Goal: Contribute content: Add original content to the website for others to see

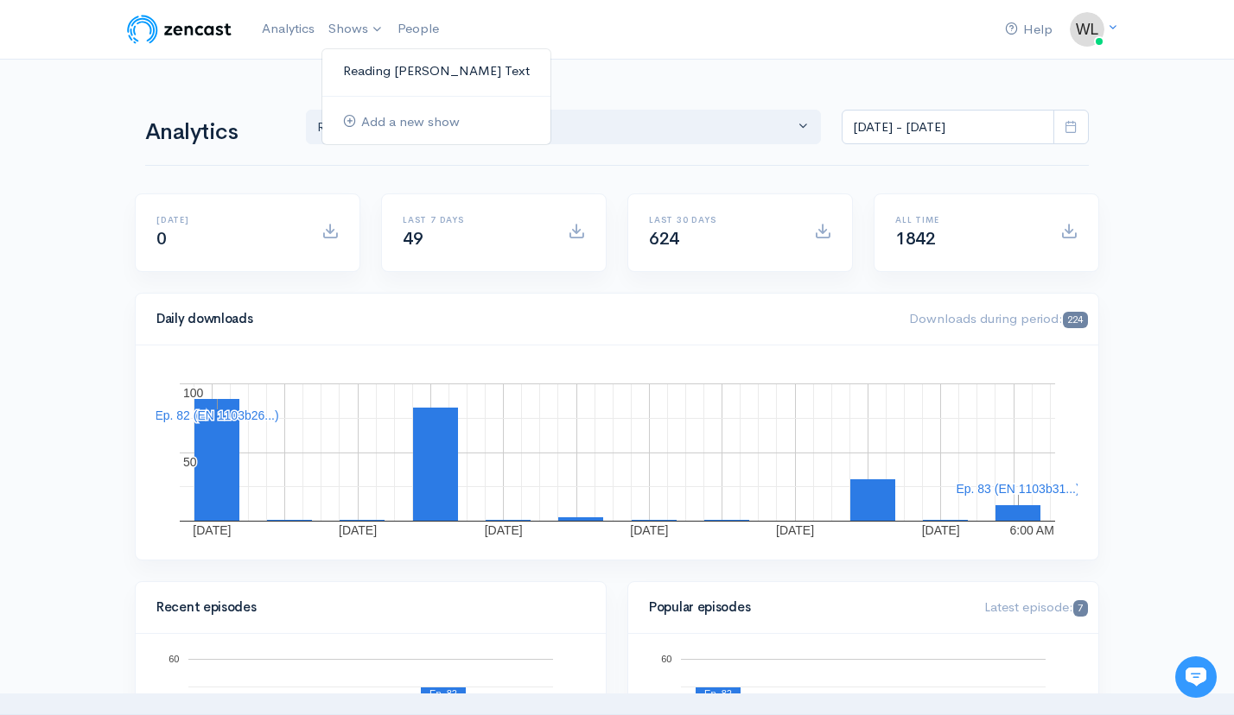
click at [372, 71] on link "Reading [PERSON_NAME]'s Text" at bounding box center [436, 71] width 228 height 30
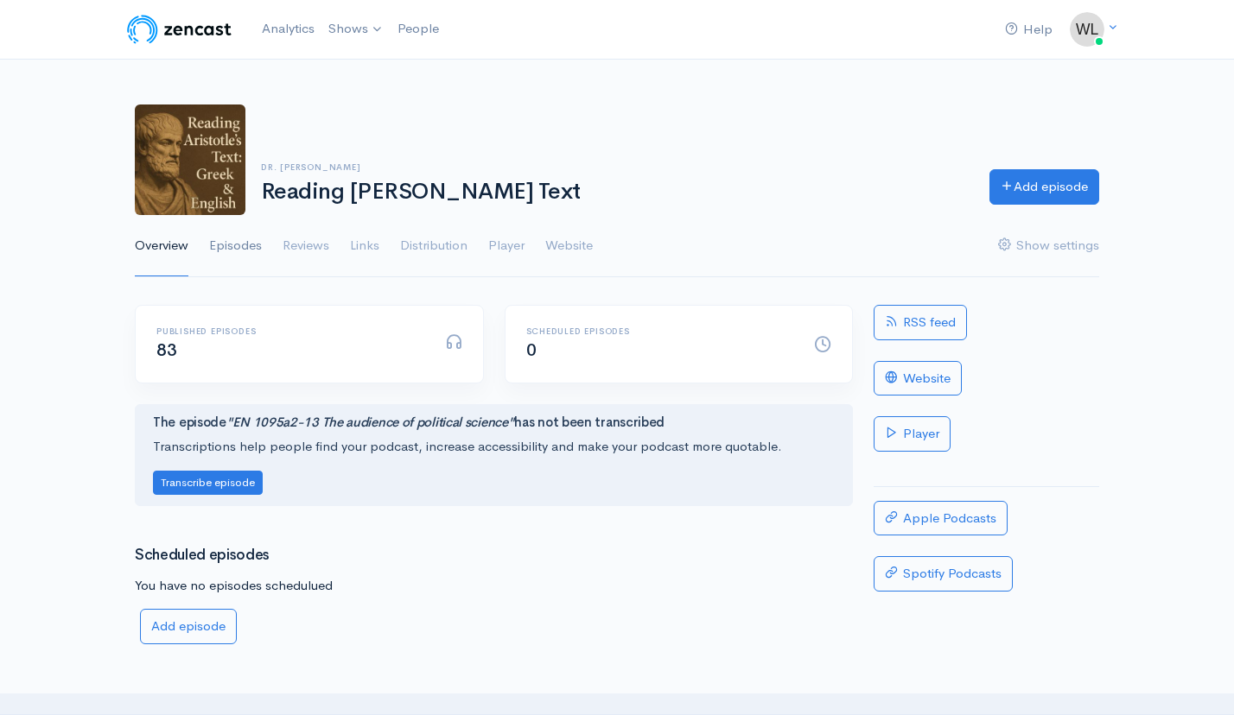
click at [257, 248] on link "Episodes" at bounding box center [235, 246] width 53 height 62
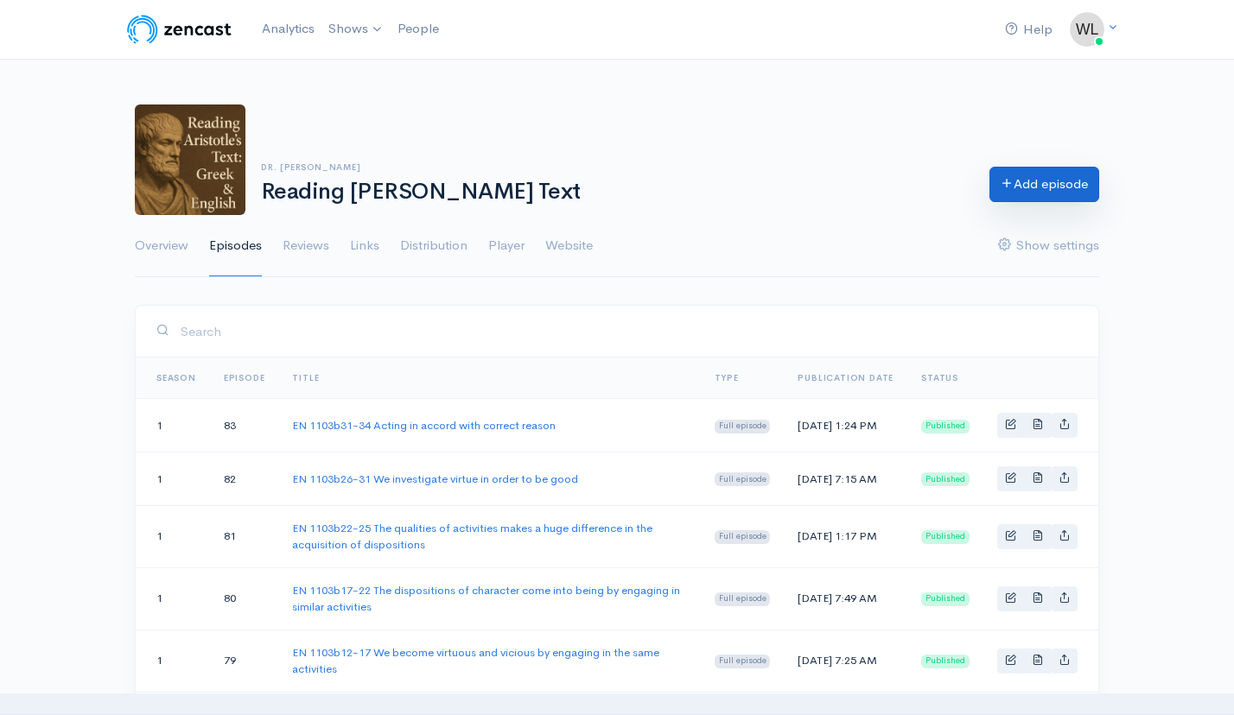
click at [1045, 182] on link "Add episode" at bounding box center [1044, 184] width 110 height 35
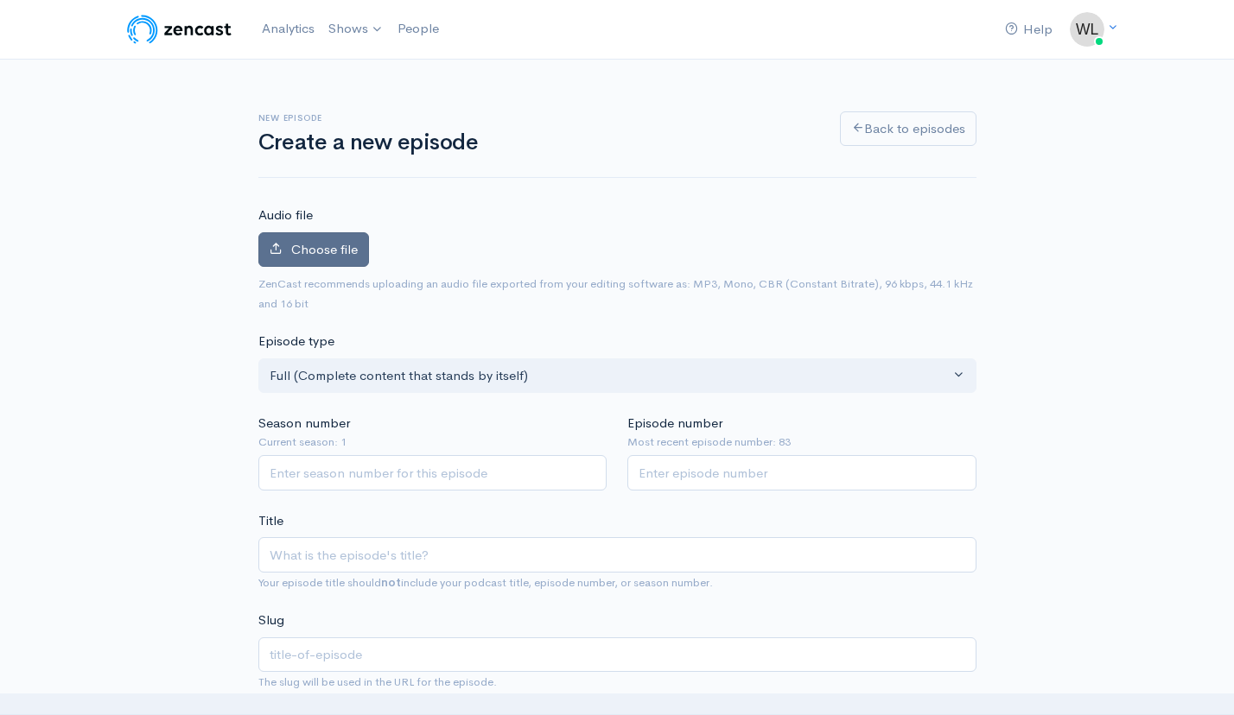
click at [350, 246] on span "Choose file" at bounding box center [324, 249] width 67 height 16
click at [0, 0] on input "Choose file" at bounding box center [0, 0] width 0 height 0
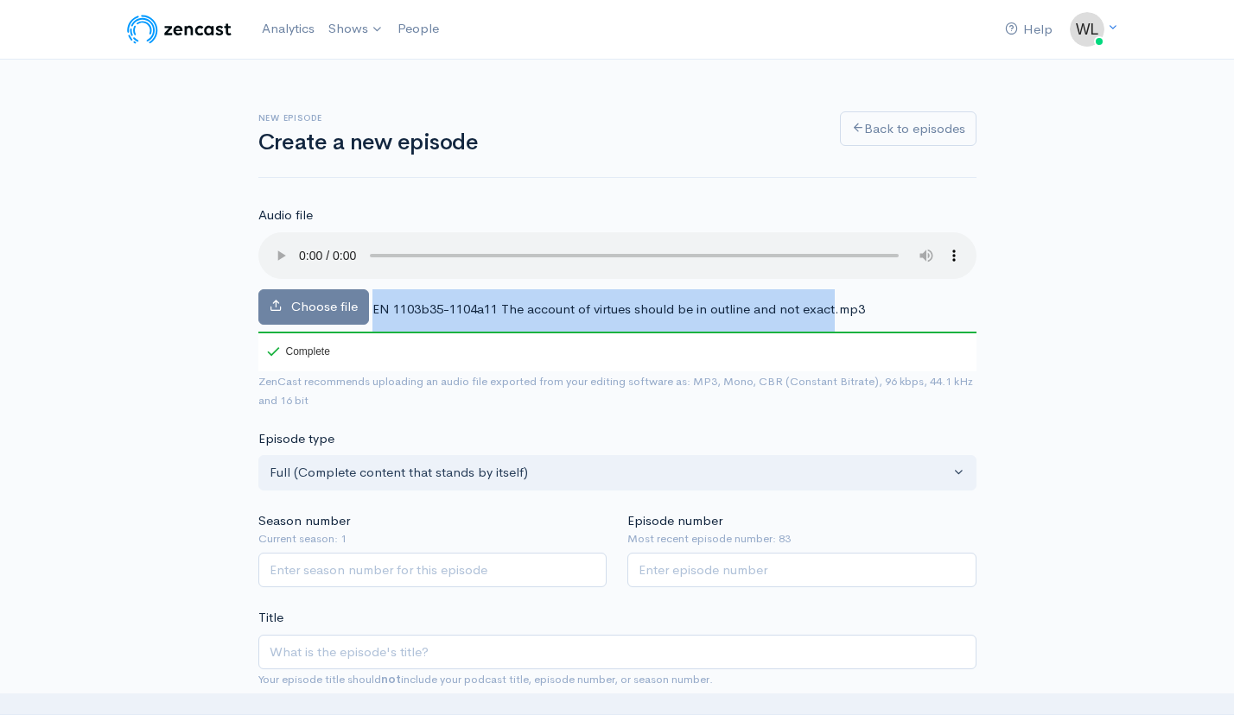
drag, startPoint x: 372, startPoint y: 289, endPoint x: 826, endPoint y: 291, distance: 453.5
click at [832, 301] on span "EN 1103b35-1104a11 The account of virtues should be in outline and not exact.mp3" at bounding box center [618, 309] width 492 height 16
copy div "EN 1103b35-1104a11 The account of virtues should be in outline and not exact"
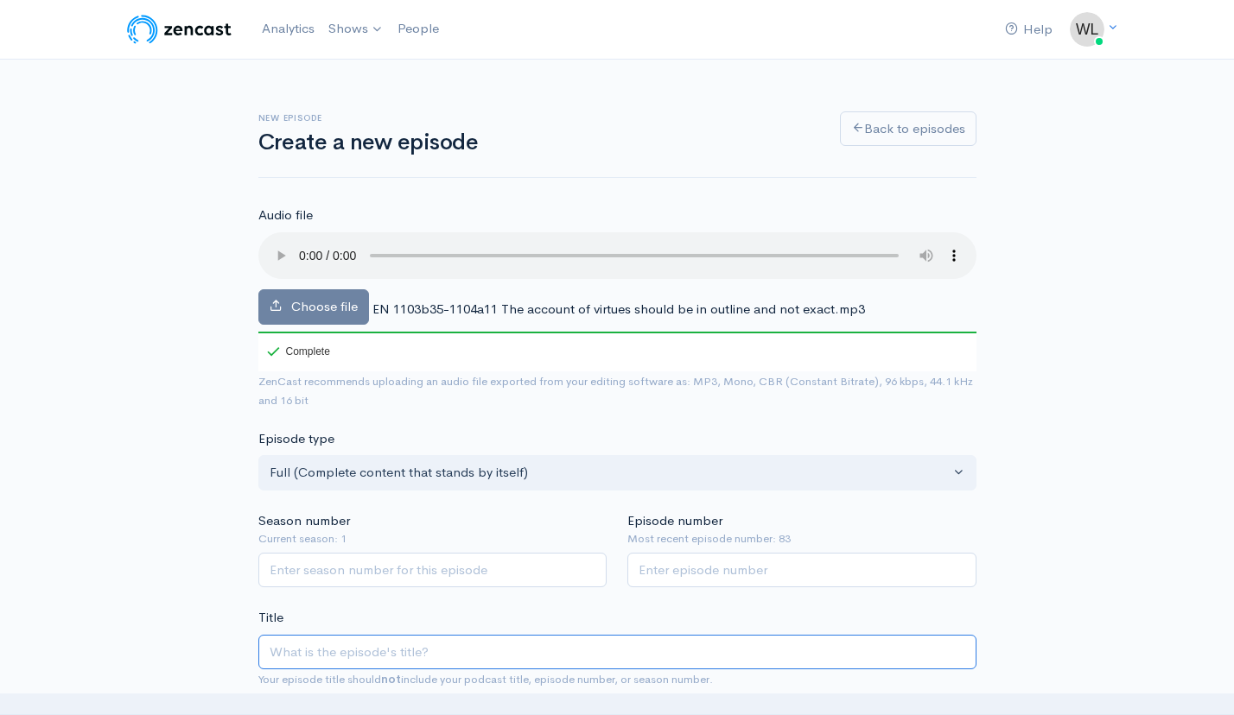
click at [486, 635] on input "Title" at bounding box center [617, 652] width 718 height 35
paste input "EN 1103b35-1104a11 The account of virtues should be in outline and not exact"
type input "EN 1103b35-1104a11 The account of virtues should be in outline and not exact"
type input "en-1103b35-1104a11-the-account-of-virtues-should-be-in-outline-and-not-exact"
type input "EN 1103b35-1104a11 The account of virtues should be in outline and not exact"
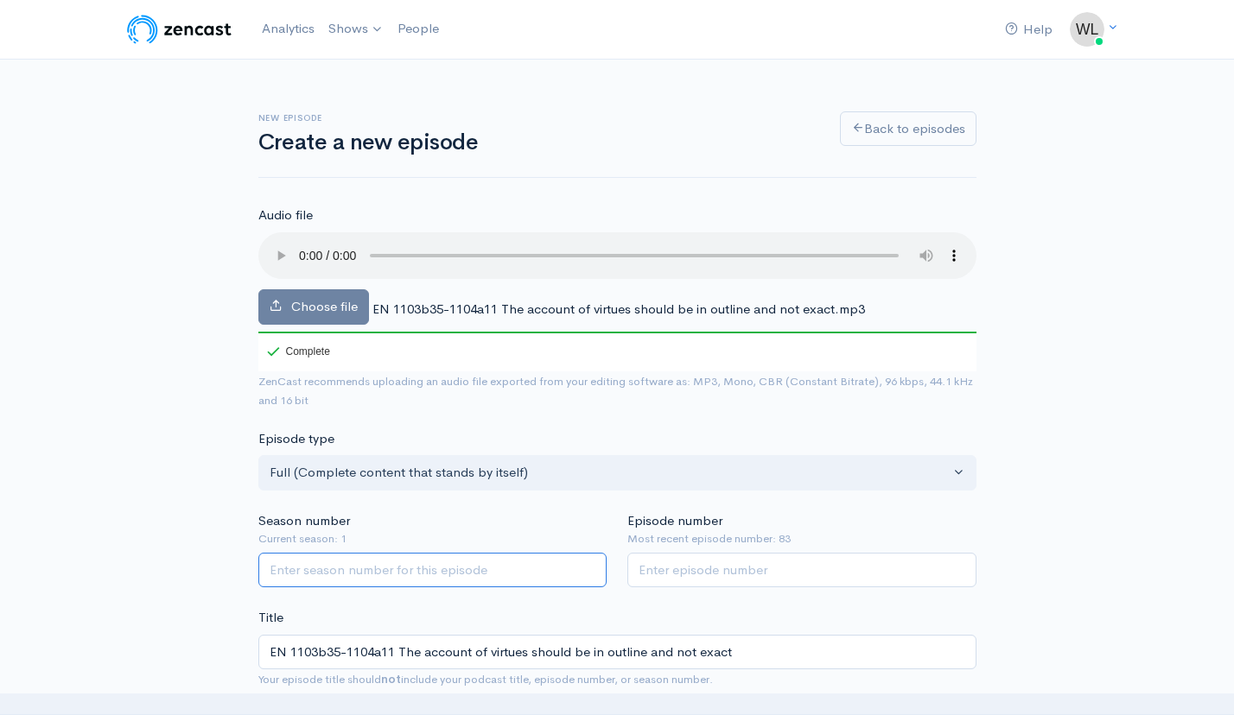
click at [463, 553] on input "Season number" at bounding box center [432, 570] width 349 height 35
type input "1"
click at [745, 554] on input "Episode number" at bounding box center [801, 570] width 349 height 35
type input "84"
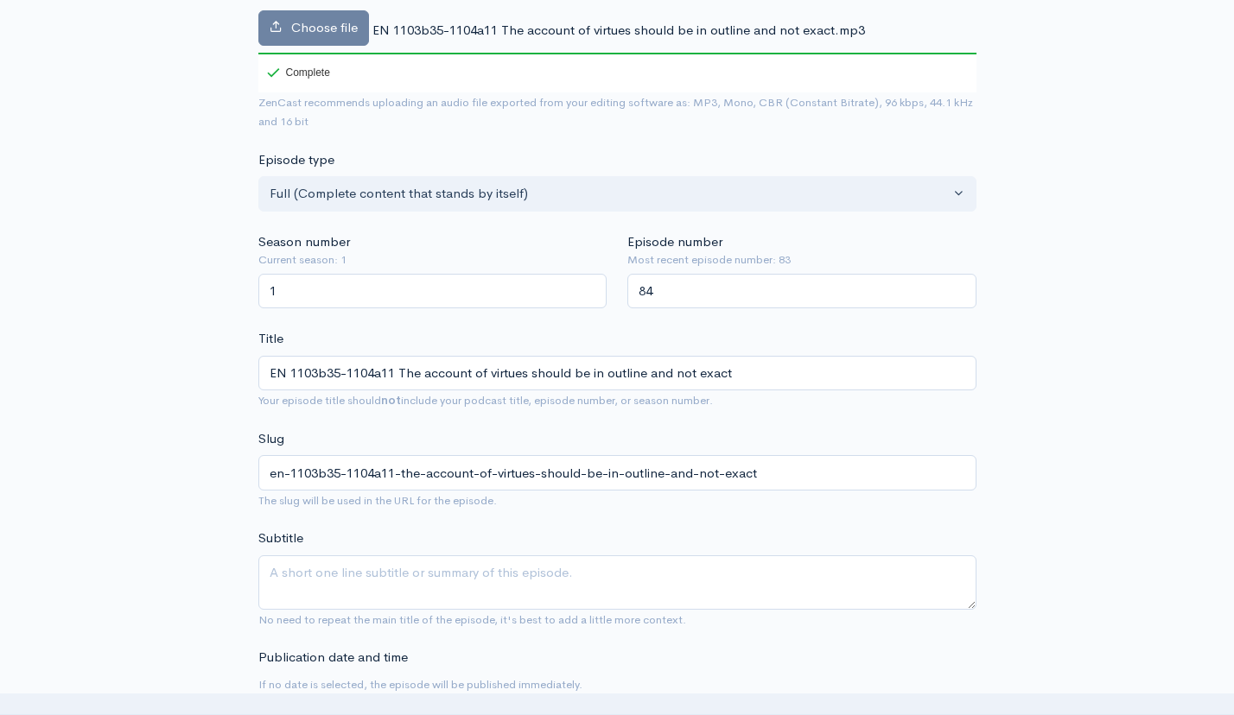
scroll to position [397, 0]
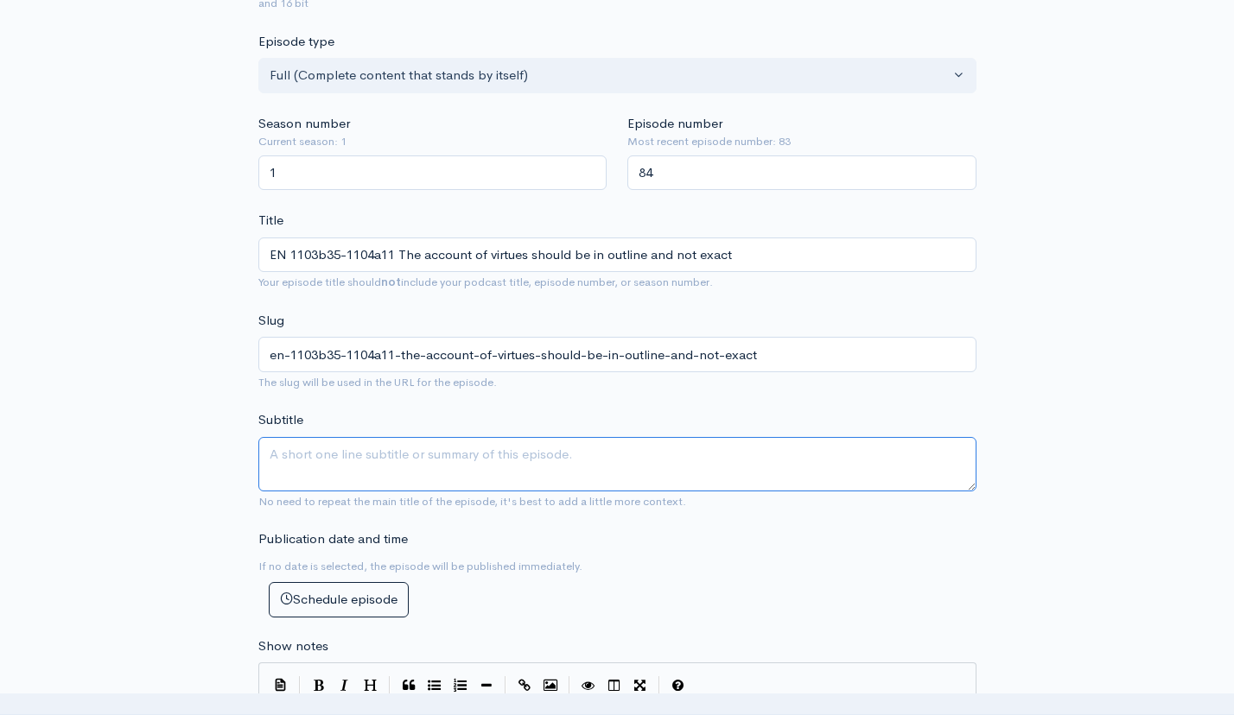
click at [389, 445] on textarea "Subtitle" at bounding box center [617, 464] width 718 height 54
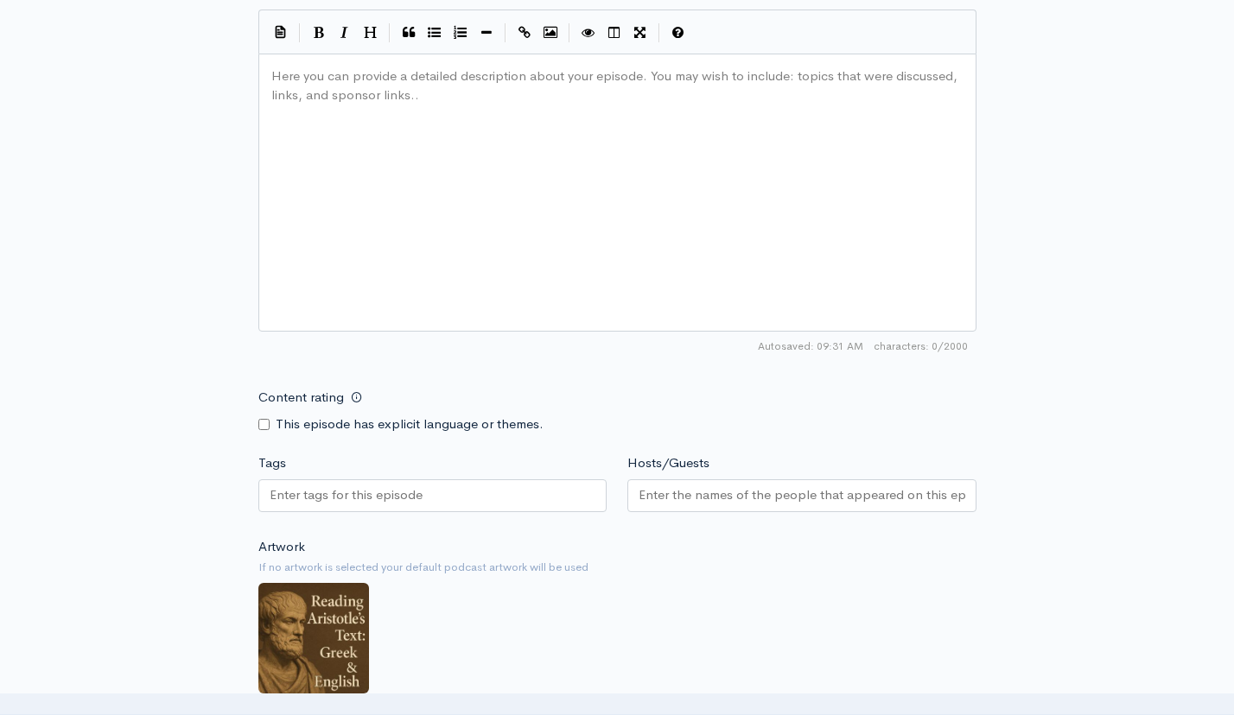
scroll to position [881, 0]
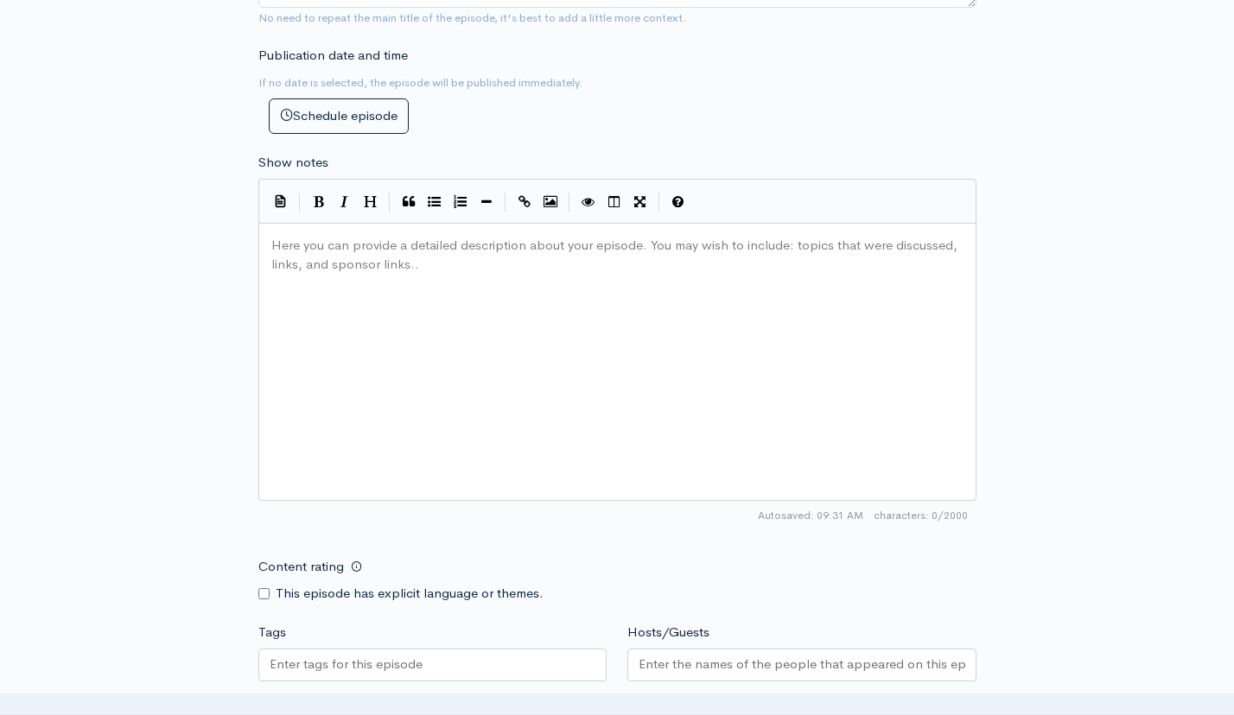
click at [437, 311] on div "Here you can provide a detailed description about your episode. You may wish to…" at bounding box center [639, 383] width 742 height 302
paste textarea "a.1"
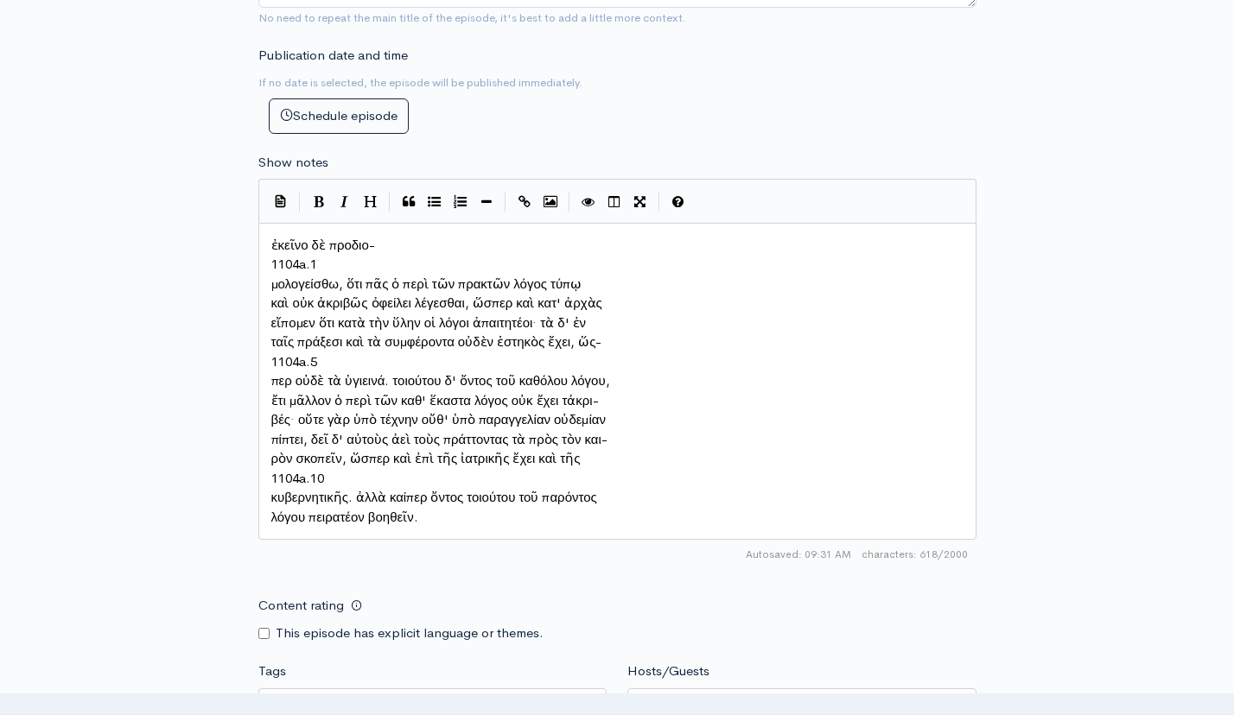
type textarea "1104a.1"
drag, startPoint x: 334, startPoint y: 261, endPoint x: 262, endPoint y: 260, distance: 72.6
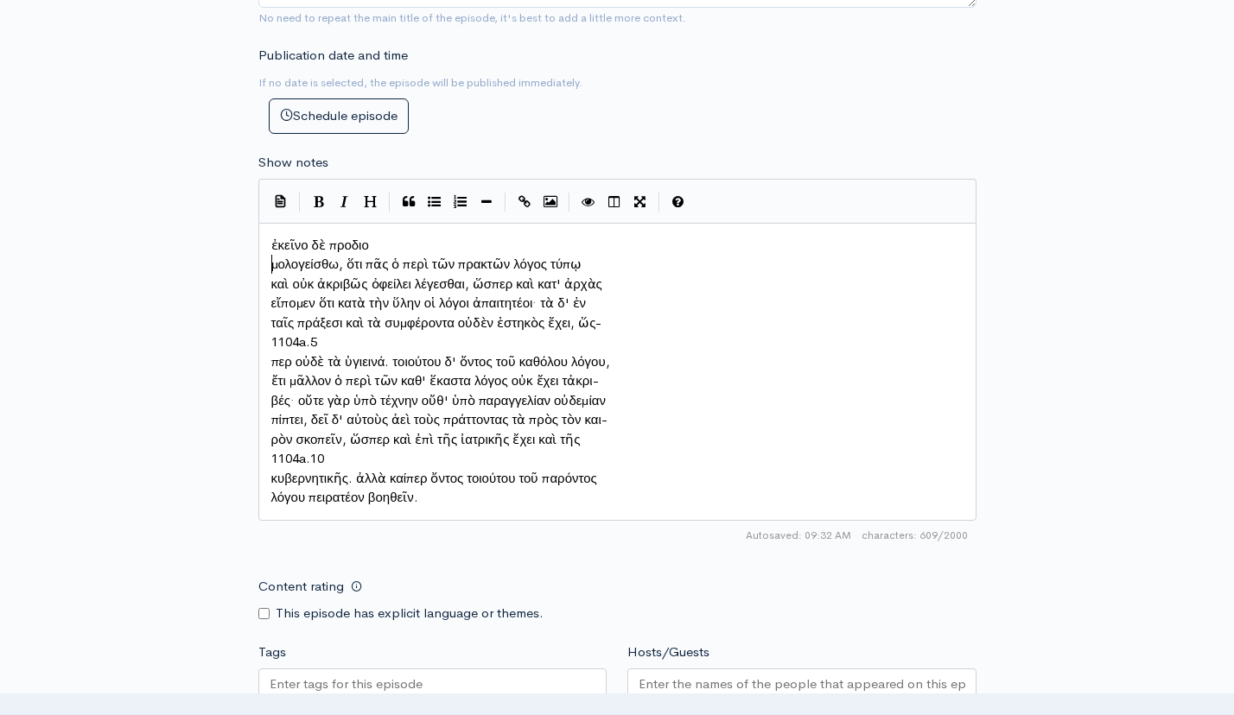
click at [272, 258] on span "μολογείσθω, ὅτι πᾶς ὁ περὶ τῶν πρακτῶν λόγος τύπῳ" at bounding box center [426, 264] width 311 height 16
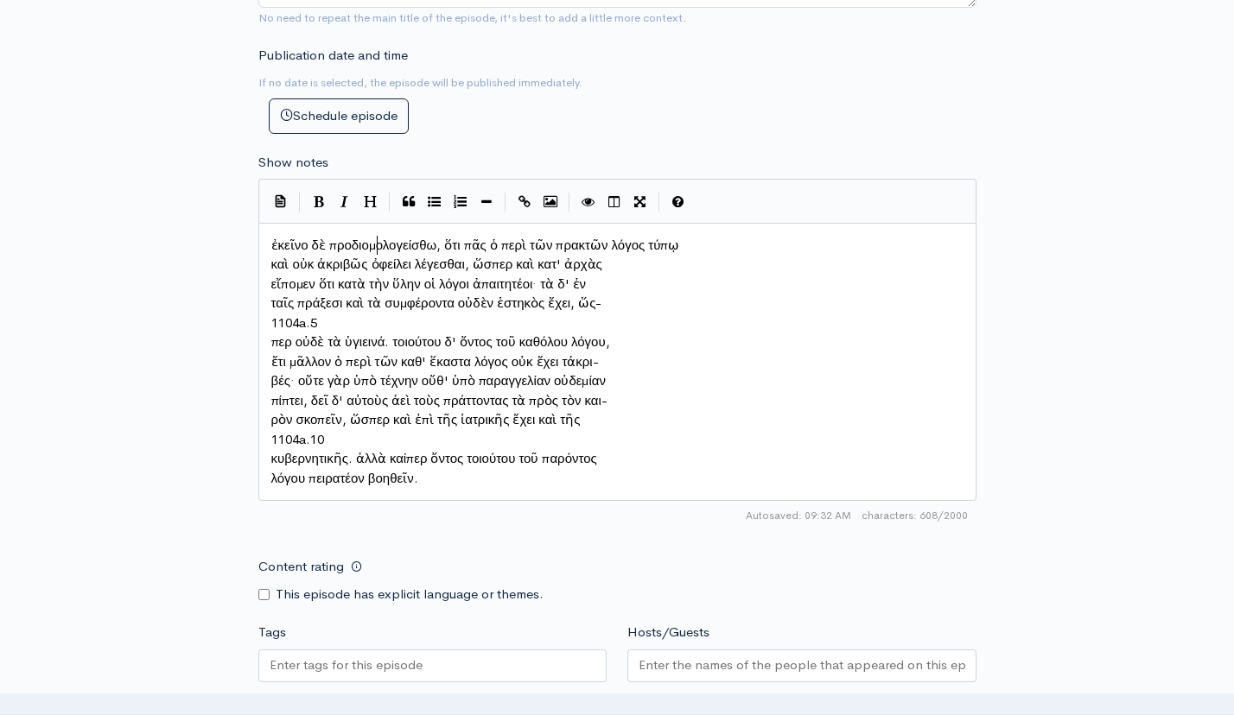
click at [269, 257] on pre "καὶ οὐκ ἀκριβῶς ὀφείλει λέγεσθαι, ὥσπερ καὶ κατ' ἀρχὰς" at bounding box center [617, 265] width 699 height 20
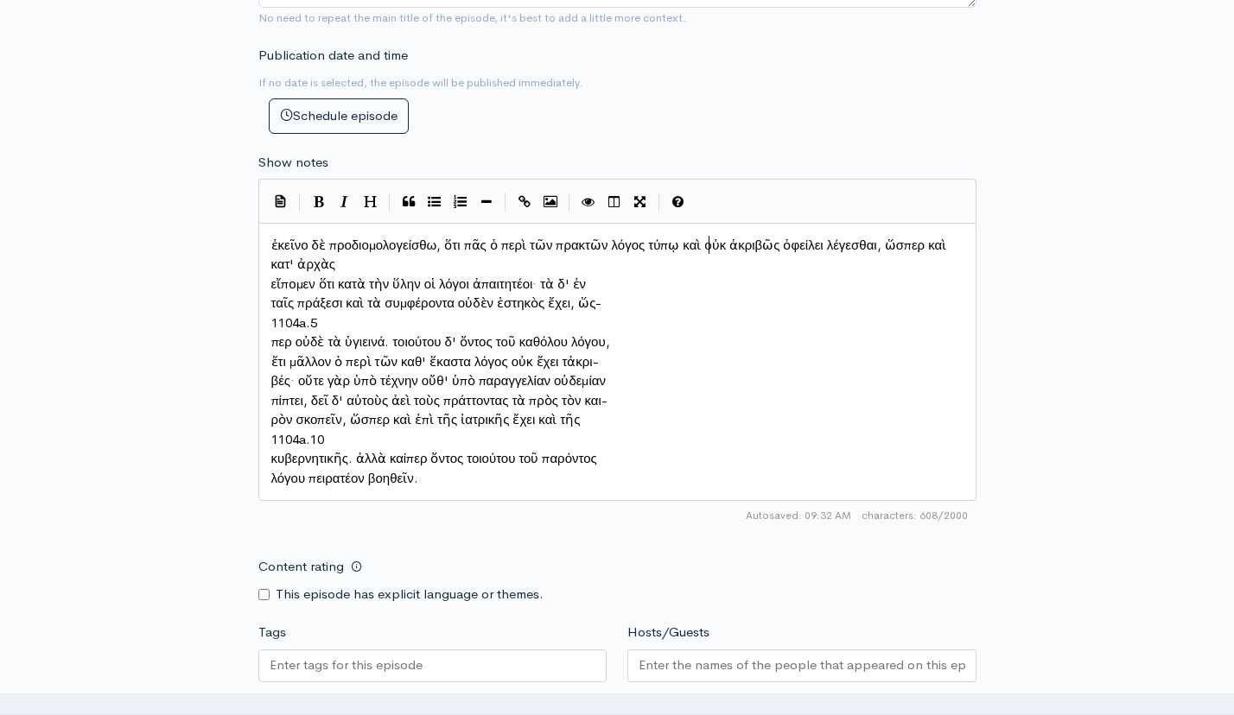
scroll to position [9, 3]
click at [269, 276] on pre "εἴπομεν ὅτι κατὰ τὴν ὕλην οἱ λόγοι ἀπαιτητέοι· τὰ δ' ἐν" at bounding box center [617, 285] width 699 height 20
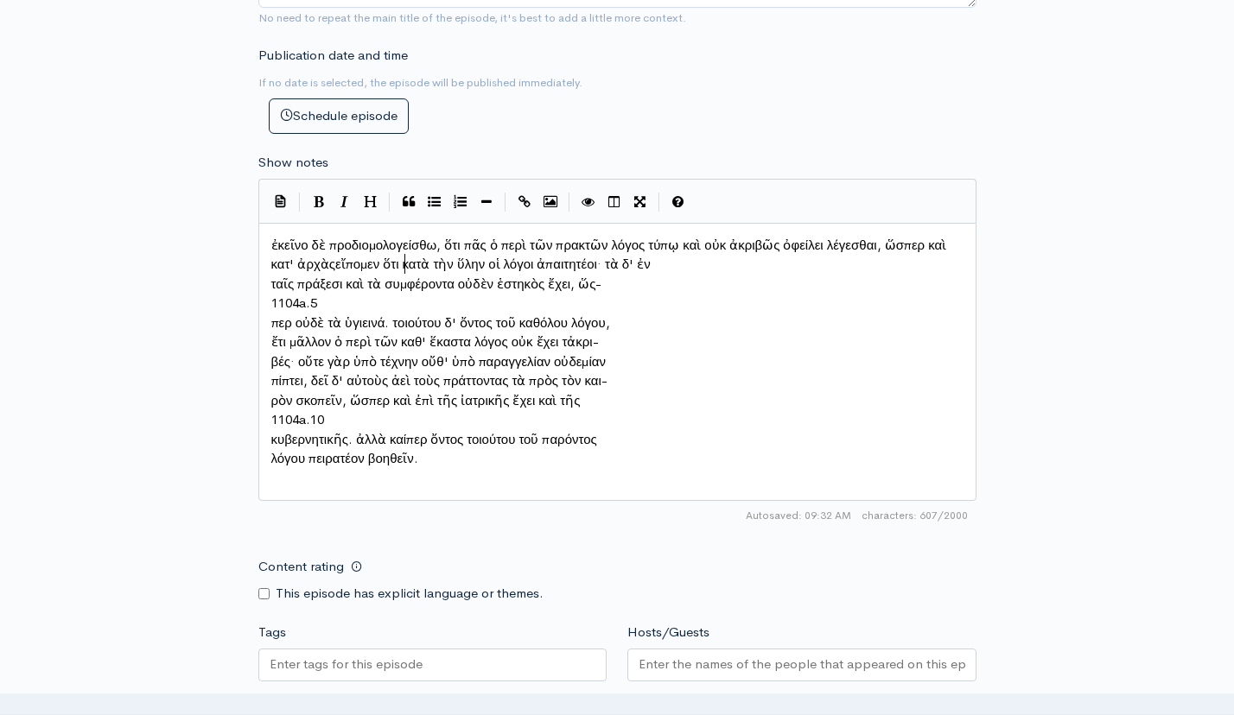
scroll to position [9, 3]
click at [272, 276] on span "ταῖς πράξεσι καὶ τὰ συμφέροντα οὐδὲν ἑστηκὸς ἔχει, ὥς-" at bounding box center [436, 284] width 331 height 16
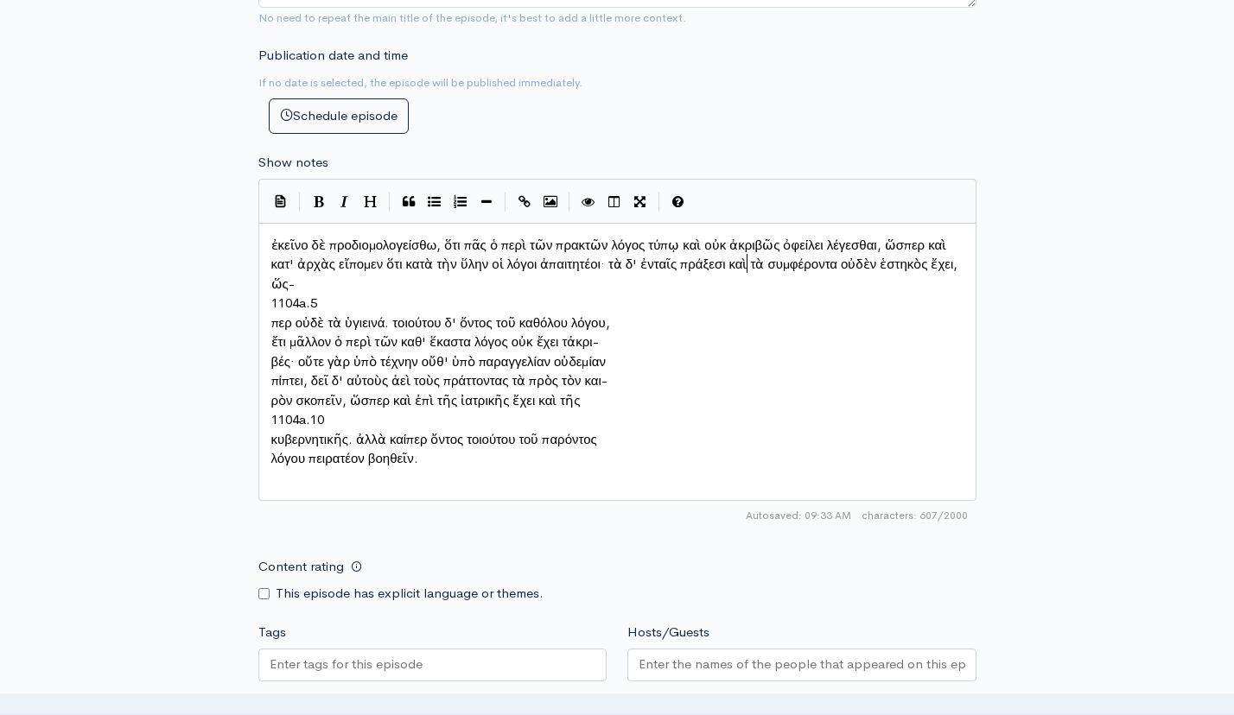
scroll to position [9, 3]
type textarea "1104a.5"
drag, startPoint x: 325, startPoint y: 298, endPoint x: 238, endPoint y: 298, distance: 86.4
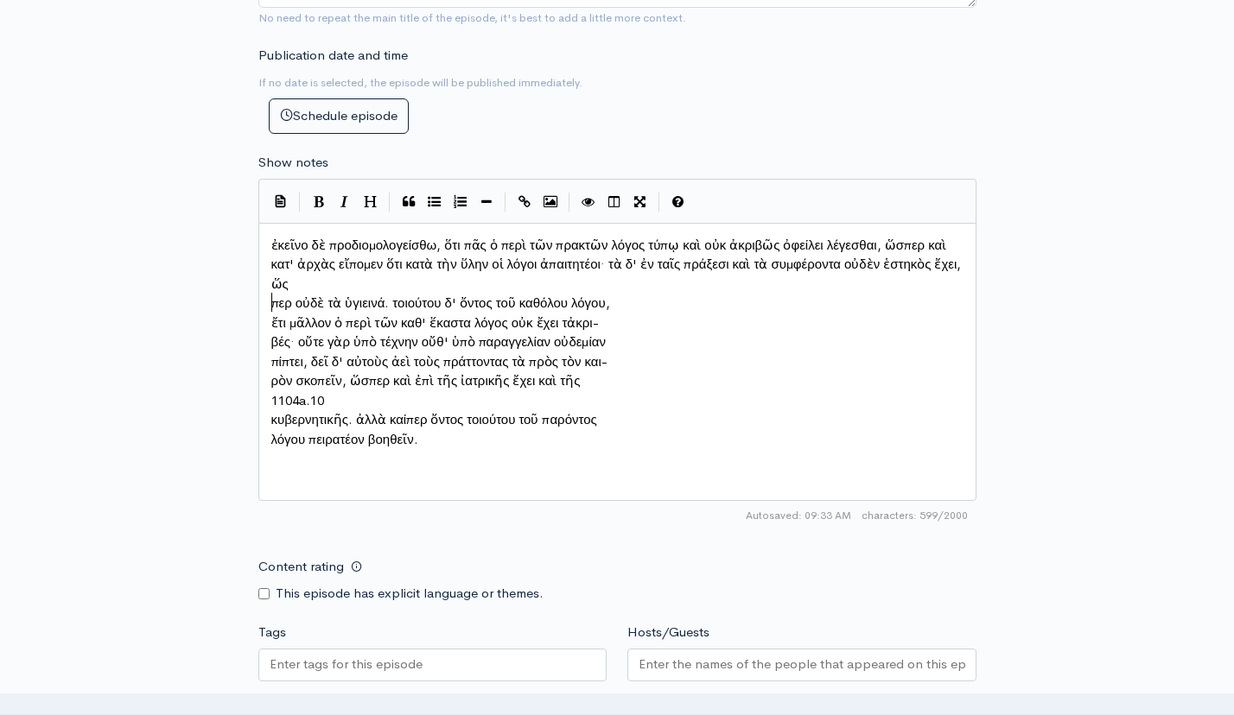
click at [274, 300] on span "περ οὐδὲ τὰ ὑγιεινά. τοιούτου δ' ὄντος τοῦ καθόλου λόγου," at bounding box center [440, 303] width 339 height 16
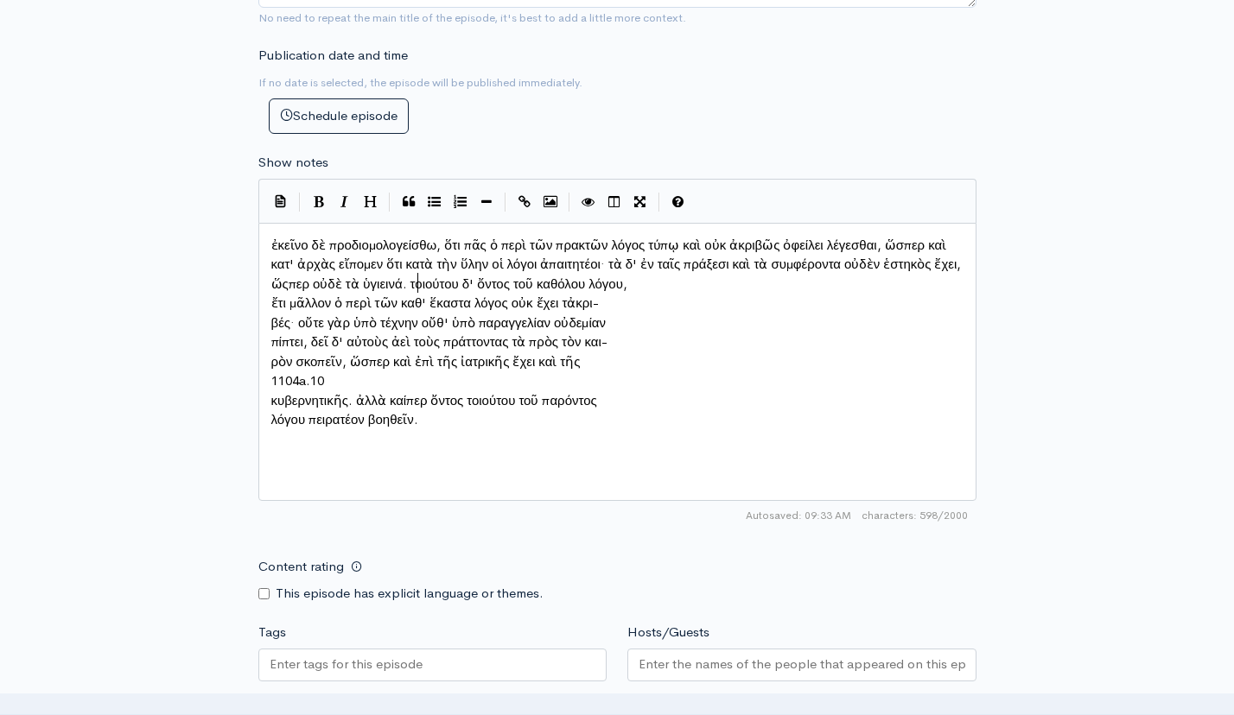
scroll to position [9, 3]
click at [271, 296] on span "ἔτι μᾶλλον ὁ περὶ τῶν καθ' ἕκαστα λόγος οὐκ ἔχει τἀκρι-" at bounding box center [434, 303] width 327 height 16
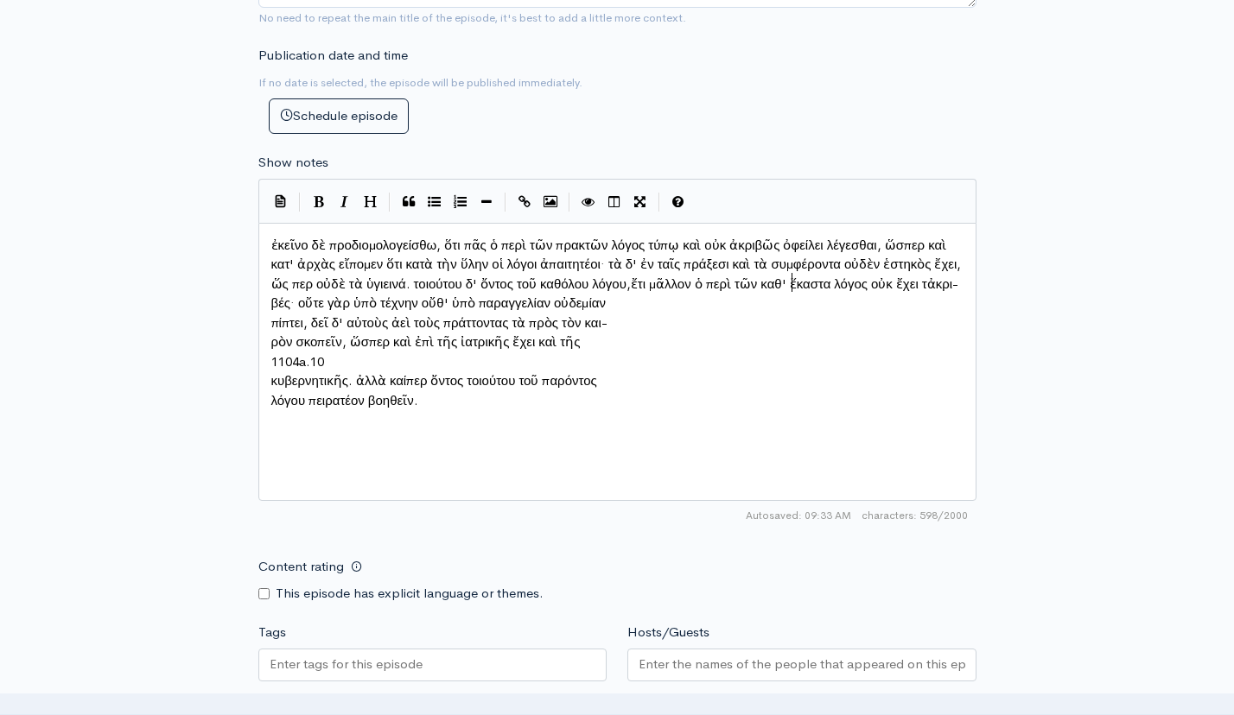
scroll to position [9, 3]
click at [270, 314] on pre "βές· οὔτε γὰρ ὑπὸ τέχνην οὔθ' ὑπὸ παραγγελίαν οὐδεμίαν" at bounding box center [617, 304] width 699 height 20
click at [271, 318] on span "πίπτει, δεῖ δ' αὐτοὺς ἀεὶ τοὺς πράττοντας τὰ πρὸς τὸν και-" at bounding box center [439, 322] width 336 height 16
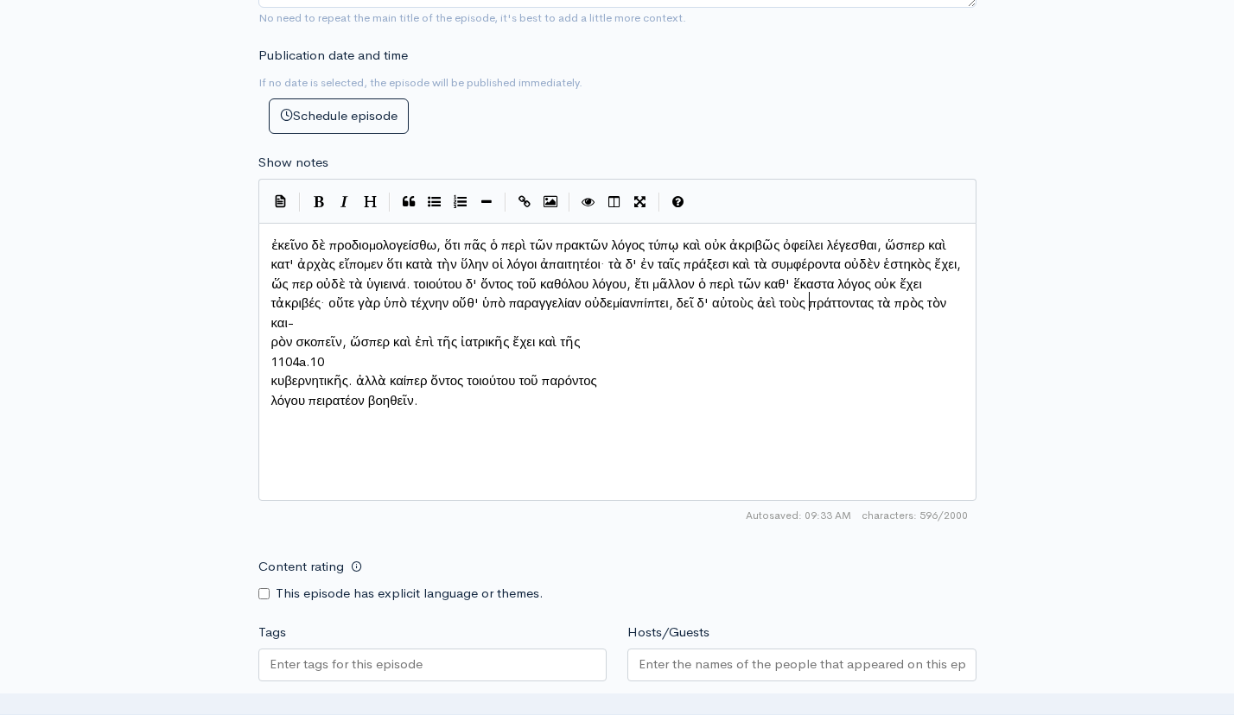
scroll to position [9, 3]
click at [271, 333] on span "ρὸν σκοπεῖν, ὥσπερ καὶ ἐπὶ τῆς ἰατρικῆς ἔχει καὶ τῆς" at bounding box center [425, 341] width 309 height 16
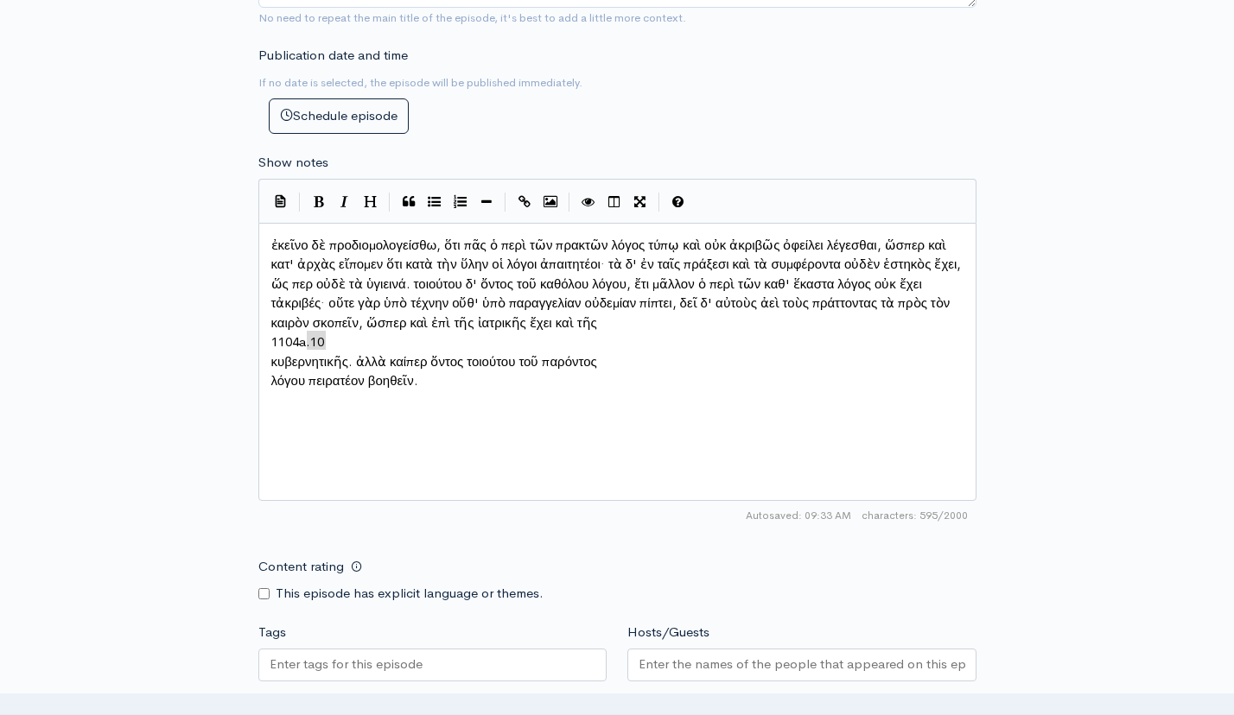
type textarea "1104a.10"
drag, startPoint x: 337, startPoint y: 333, endPoint x: 299, endPoint y: 333, distance: 38.0
click at [271, 337] on span "κυβερνητικῆς. ἀλλὰ καίπερ ὄντος τοιούτου τοῦ παρόντος" at bounding box center [434, 341] width 326 height 16
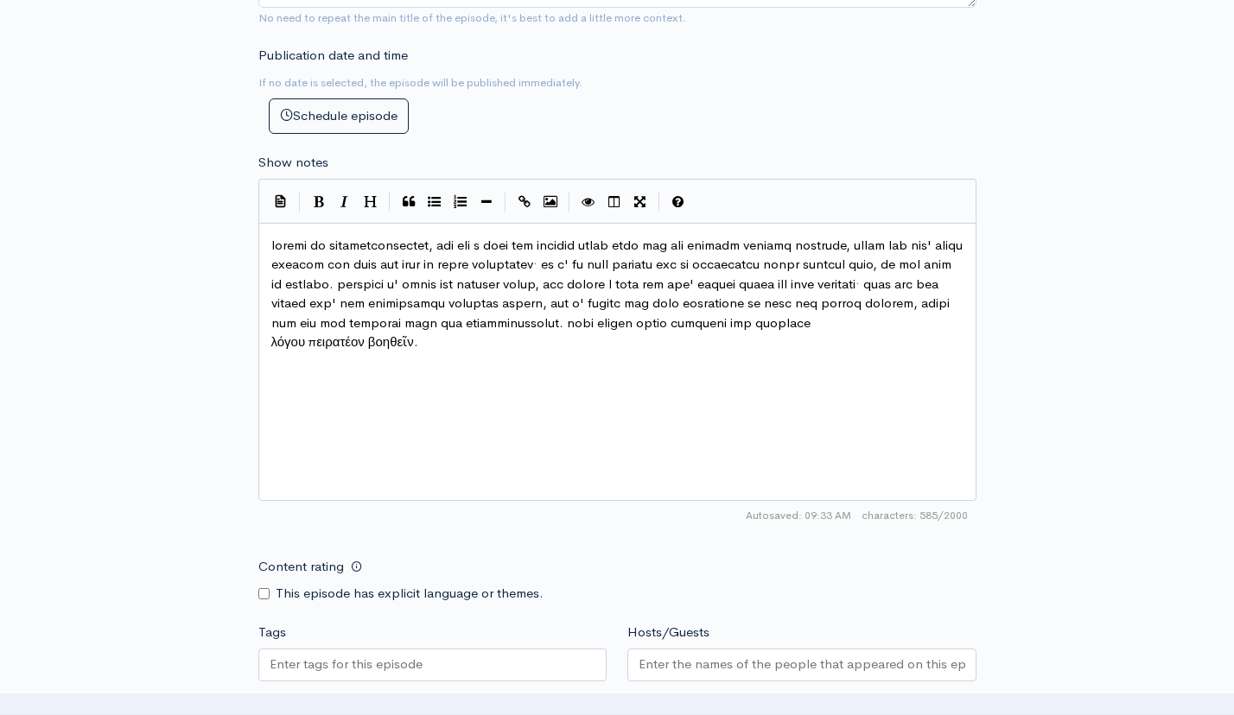
scroll to position [9, 3]
click at [268, 350] on pre "λόγου πειρατέον βοηθεῖν." at bounding box center [617, 343] width 699 height 20
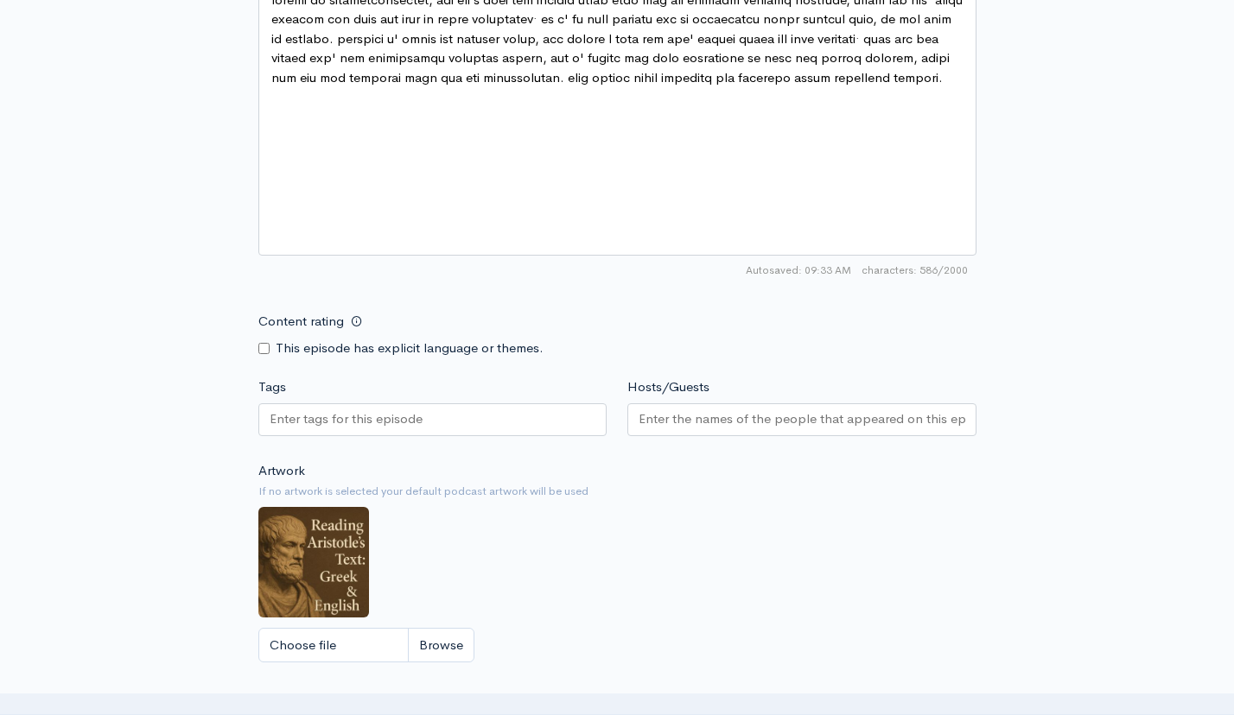
scroll to position [1155, 0]
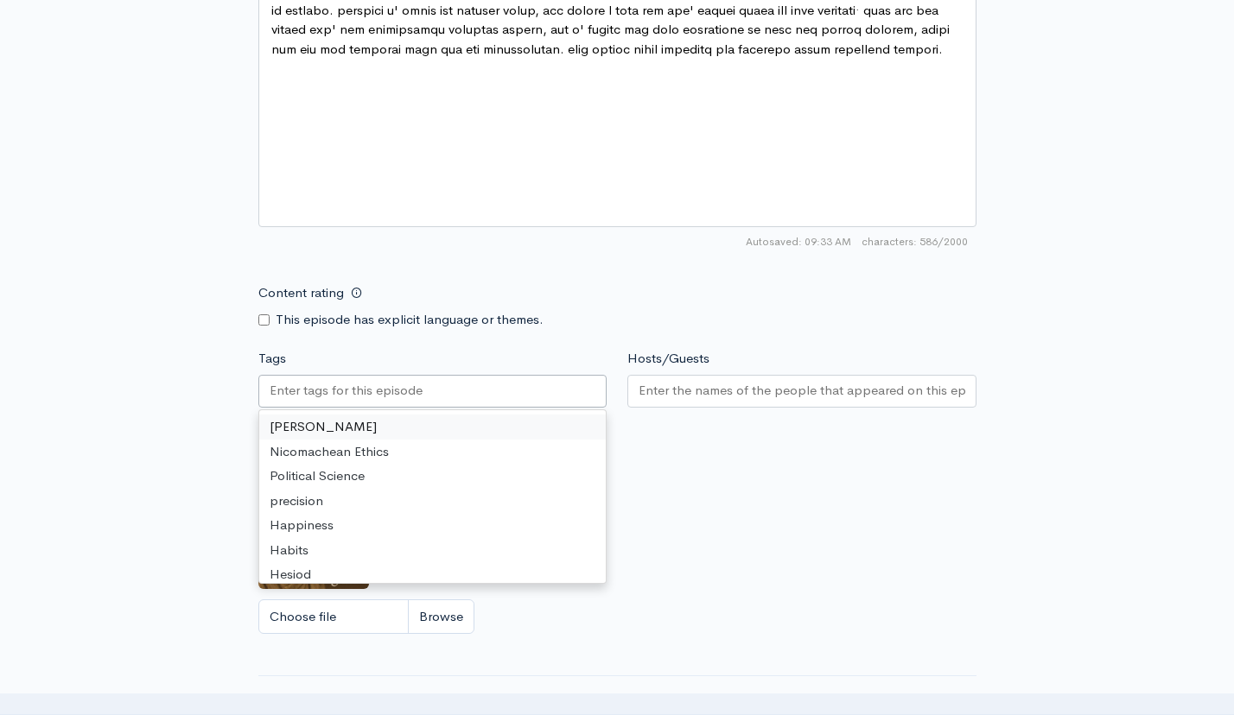
click at [514, 393] on div at bounding box center [432, 391] width 349 height 33
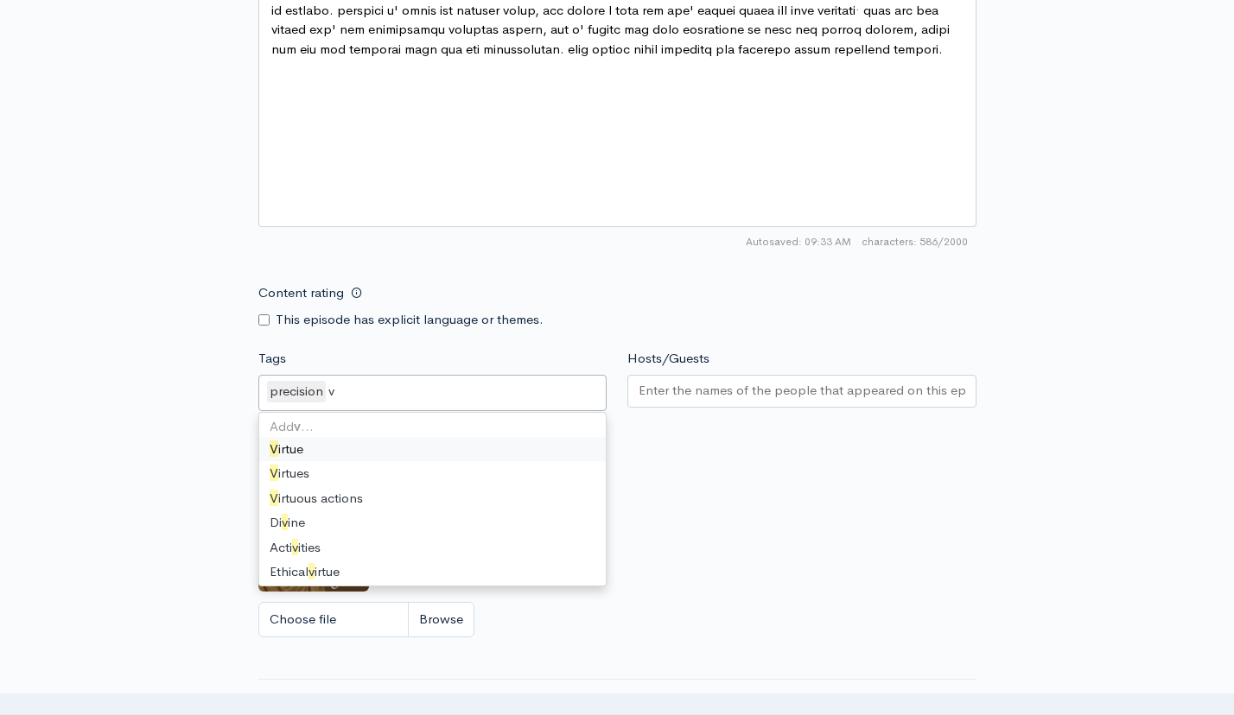
type input "vi"
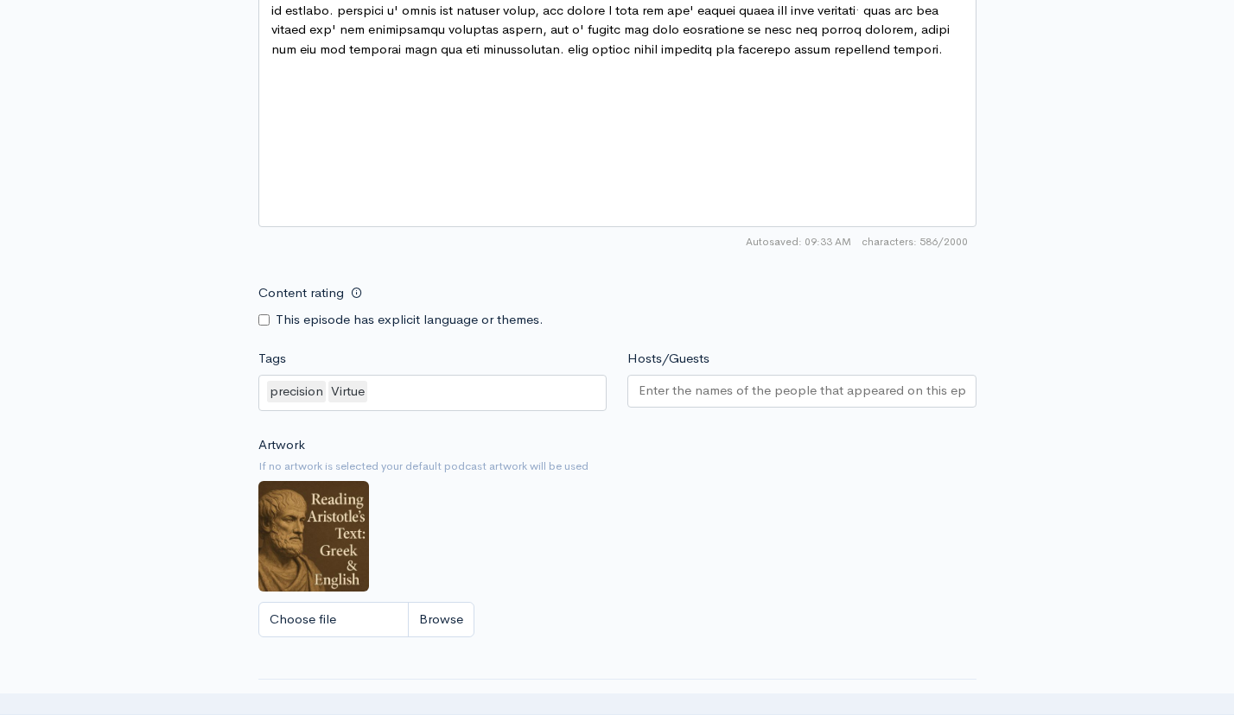
click at [904, 478] on div "Artwork If no artwork is selected your default podcast artwork will be used Cho…" at bounding box center [617, 541] width 718 height 213
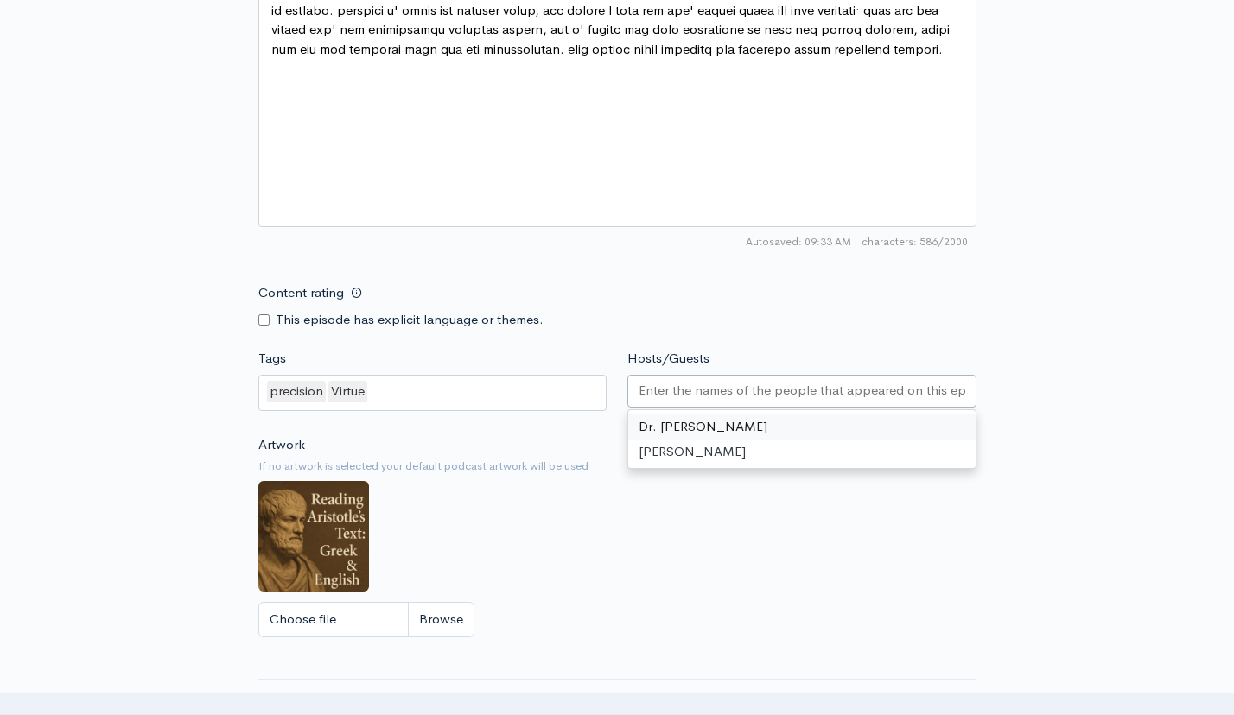
click at [799, 391] on input "Hosts/Guests" at bounding box center [801, 391] width 327 height 20
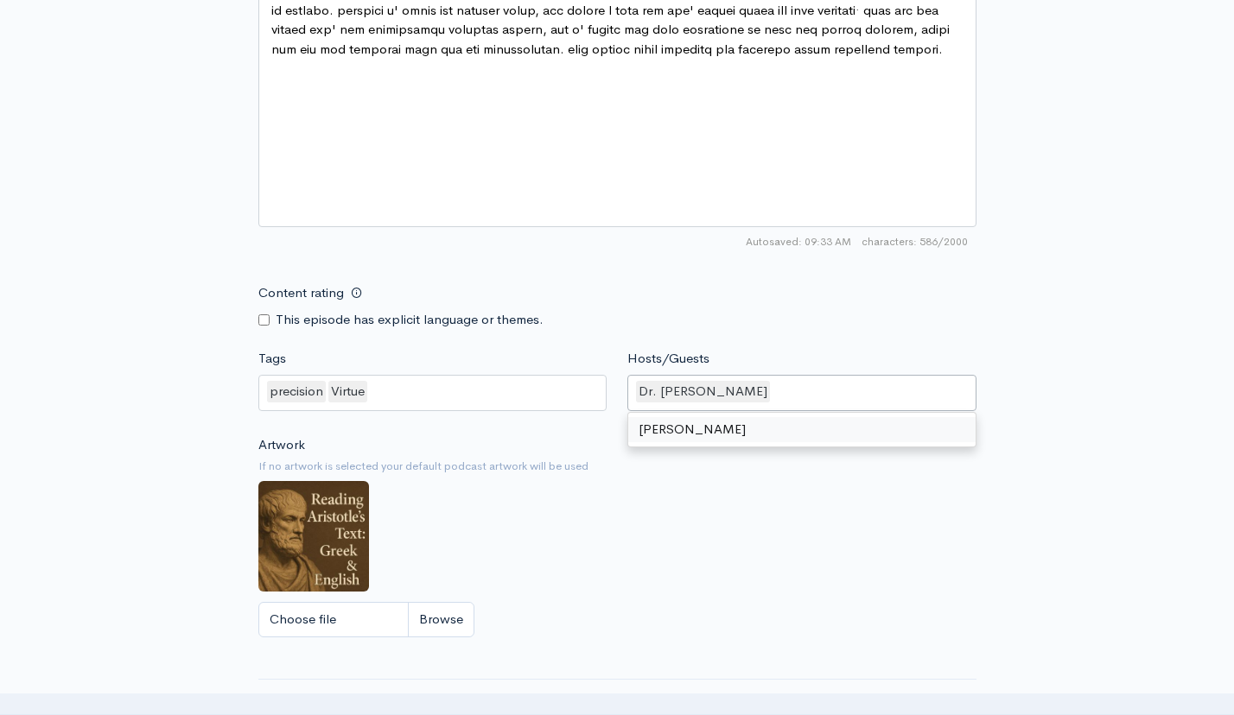
click at [779, 522] on div "Artwork If no artwork is selected your default podcast artwork will be used Cho…" at bounding box center [617, 541] width 718 height 213
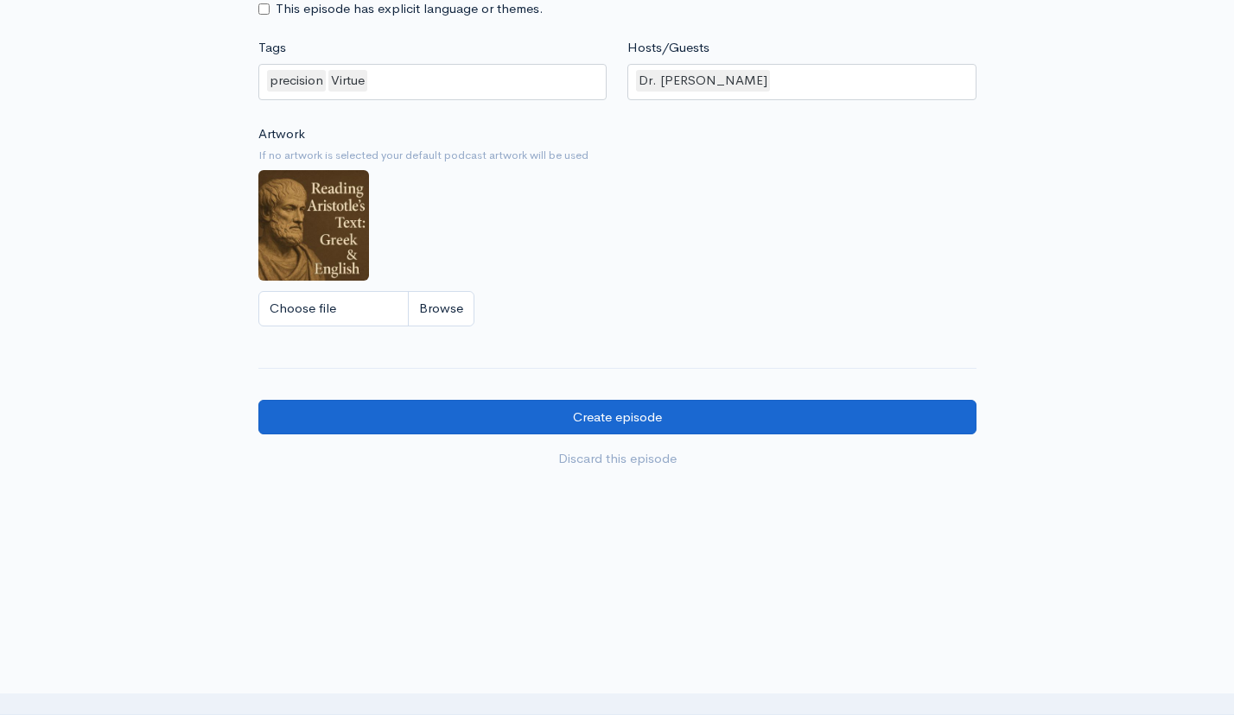
scroll to position [1465, 0]
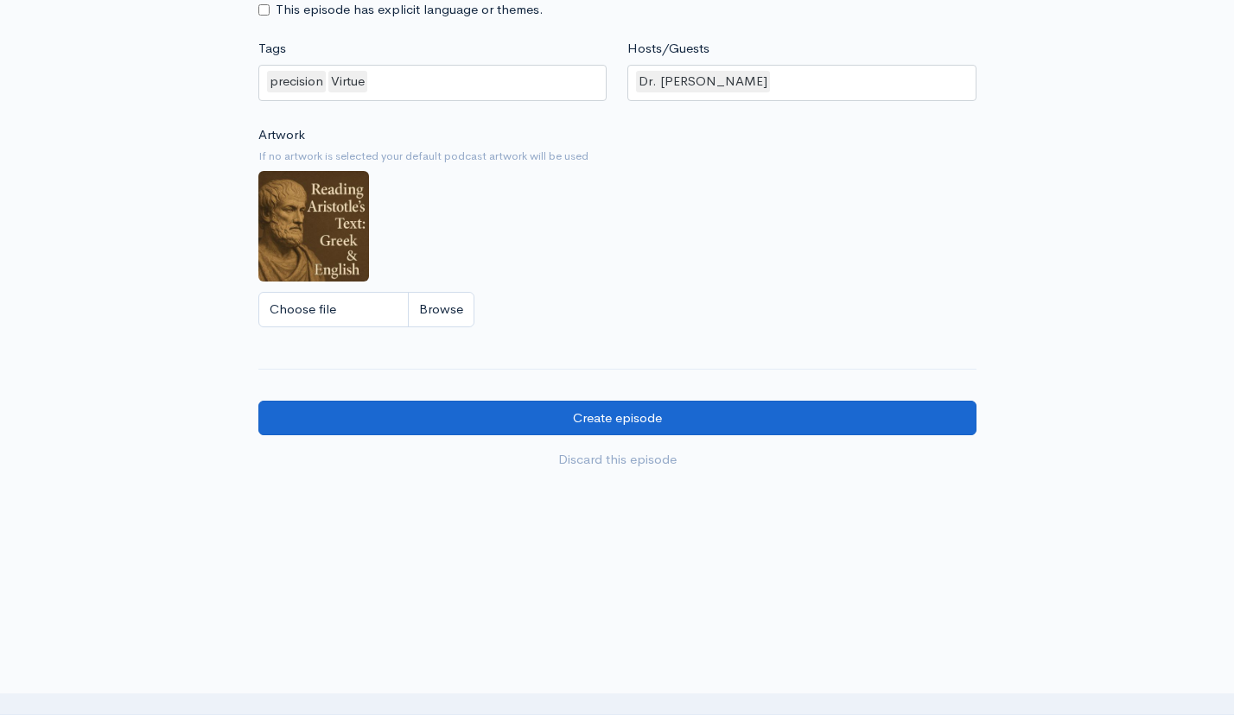
click at [717, 419] on input "Create episode" at bounding box center [617, 418] width 718 height 35
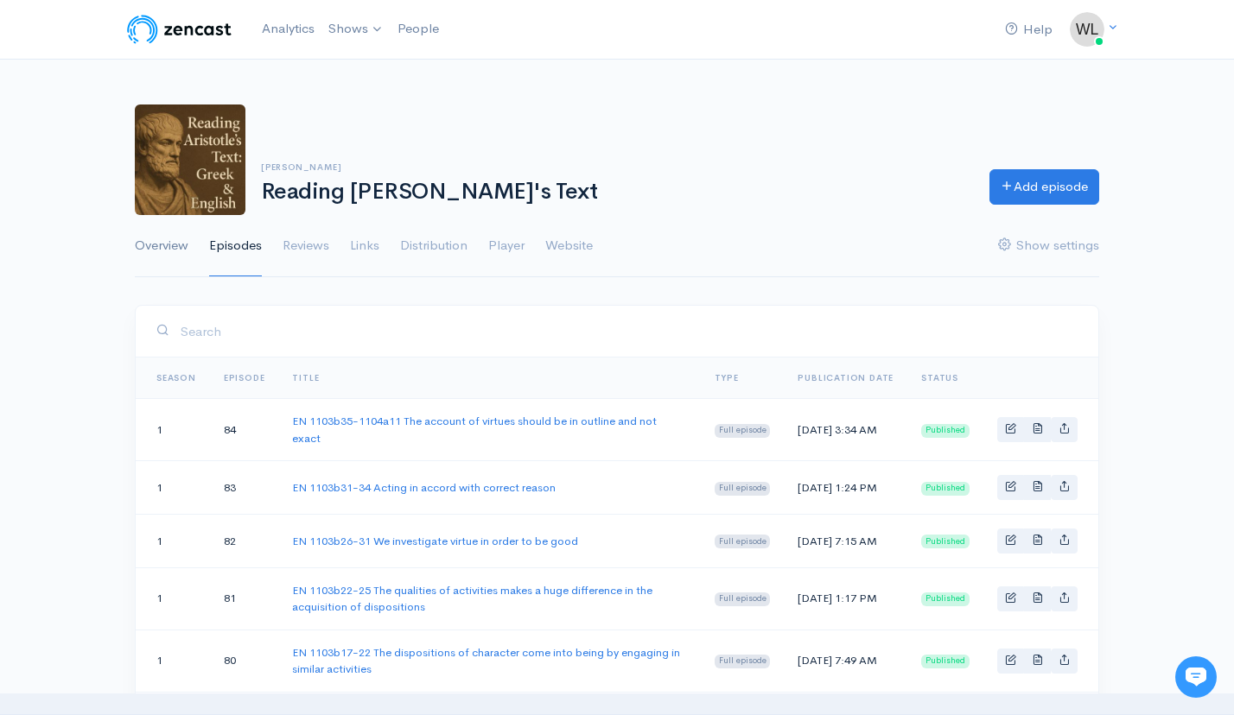
click at [148, 247] on link "Overview" at bounding box center [162, 246] width 54 height 62
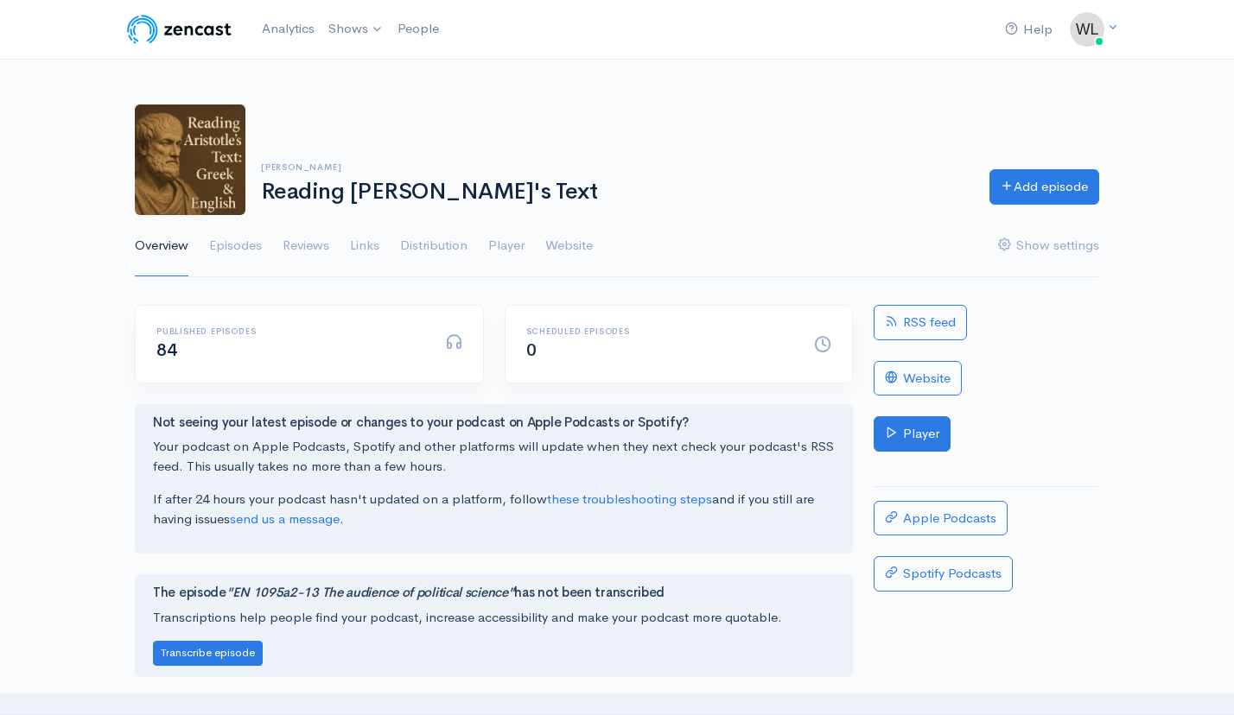
click at [932, 438] on link "Player" at bounding box center [911, 433] width 77 height 35
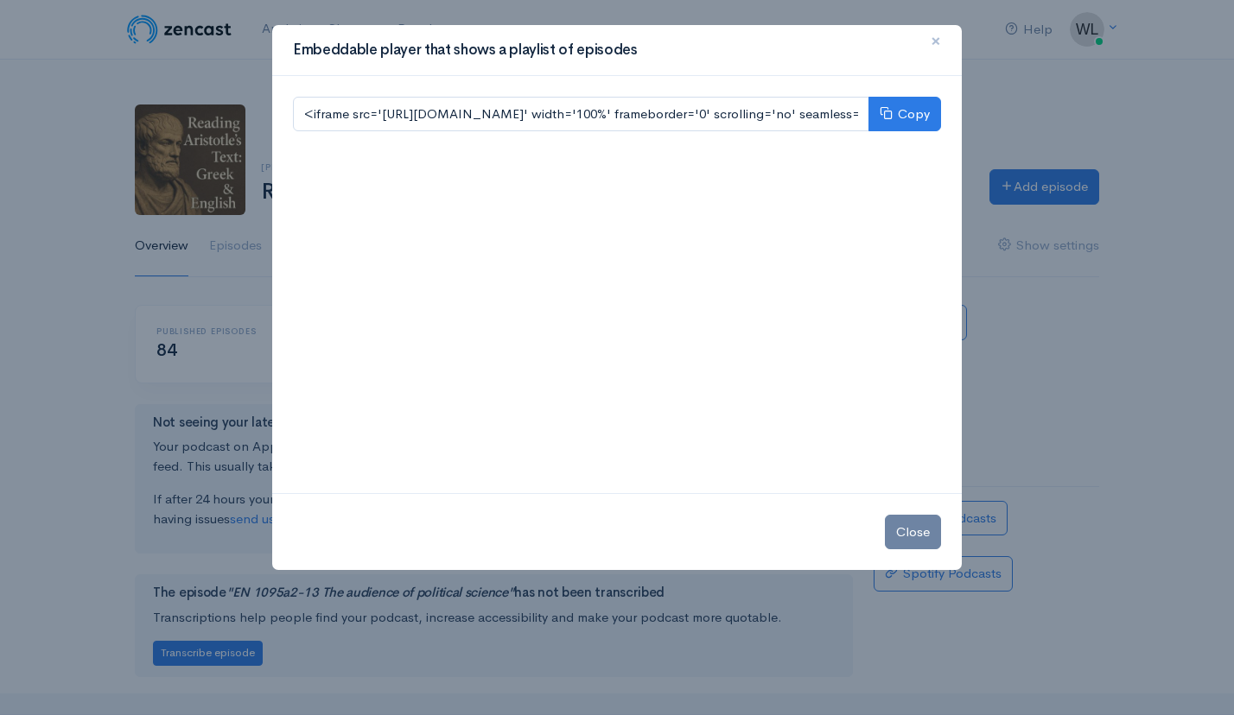
click at [936, 38] on span "×" at bounding box center [935, 41] width 10 height 25
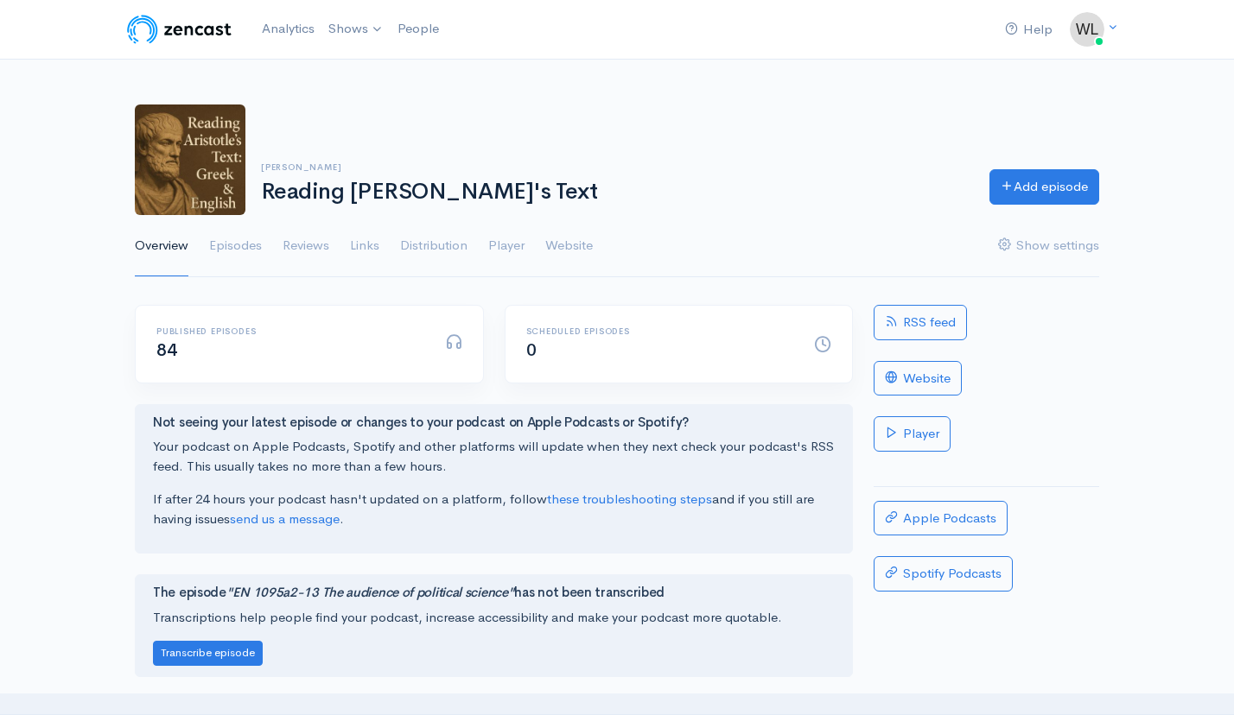
click at [881, 35] on div "Help Notifications View all Your profile Team settings Default team Current Log…" at bounding box center [616, 29] width 985 height 38
click at [276, 29] on link "Analytics" at bounding box center [288, 28] width 67 height 37
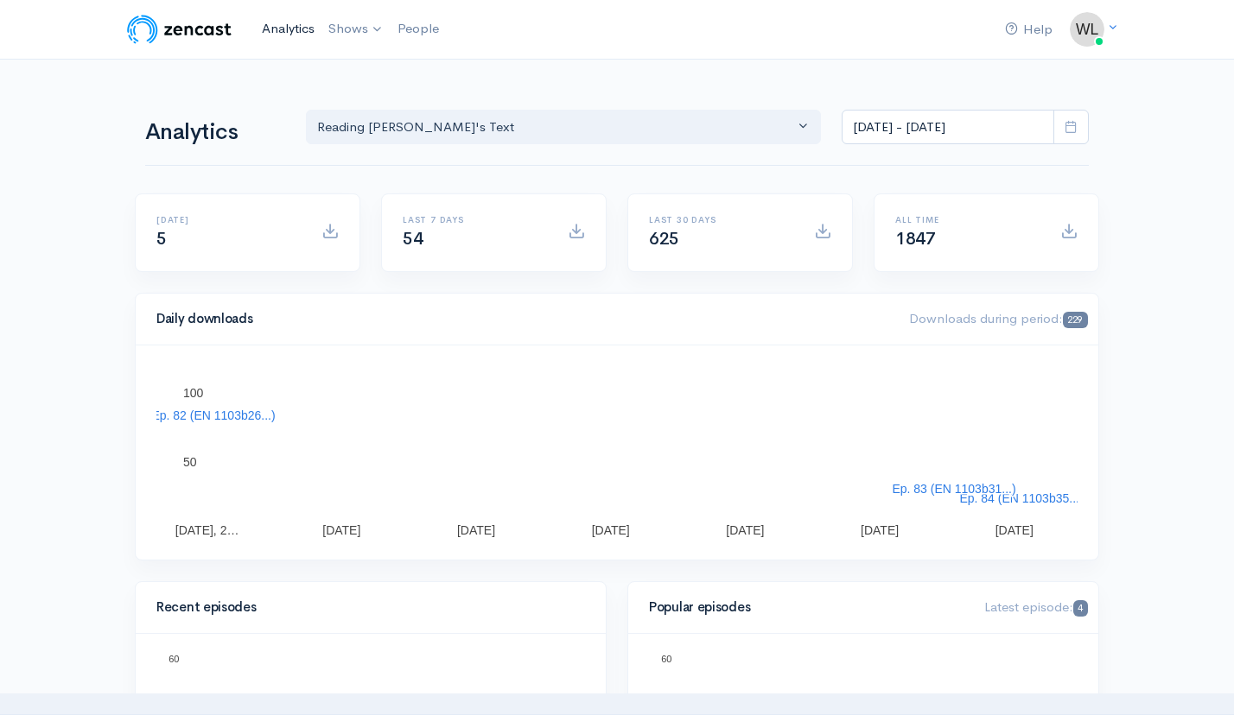
click at [289, 29] on link "Analytics" at bounding box center [288, 28] width 67 height 37
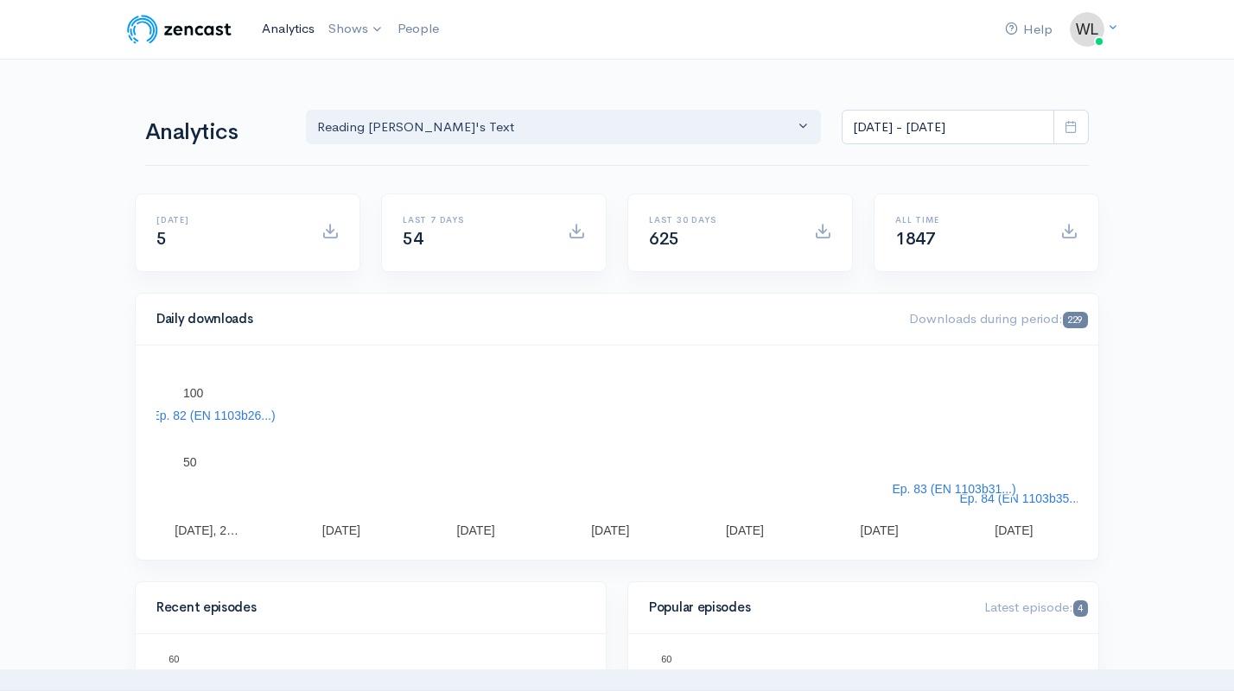
click at [292, 29] on link "Analytics" at bounding box center [288, 28] width 67 height 37
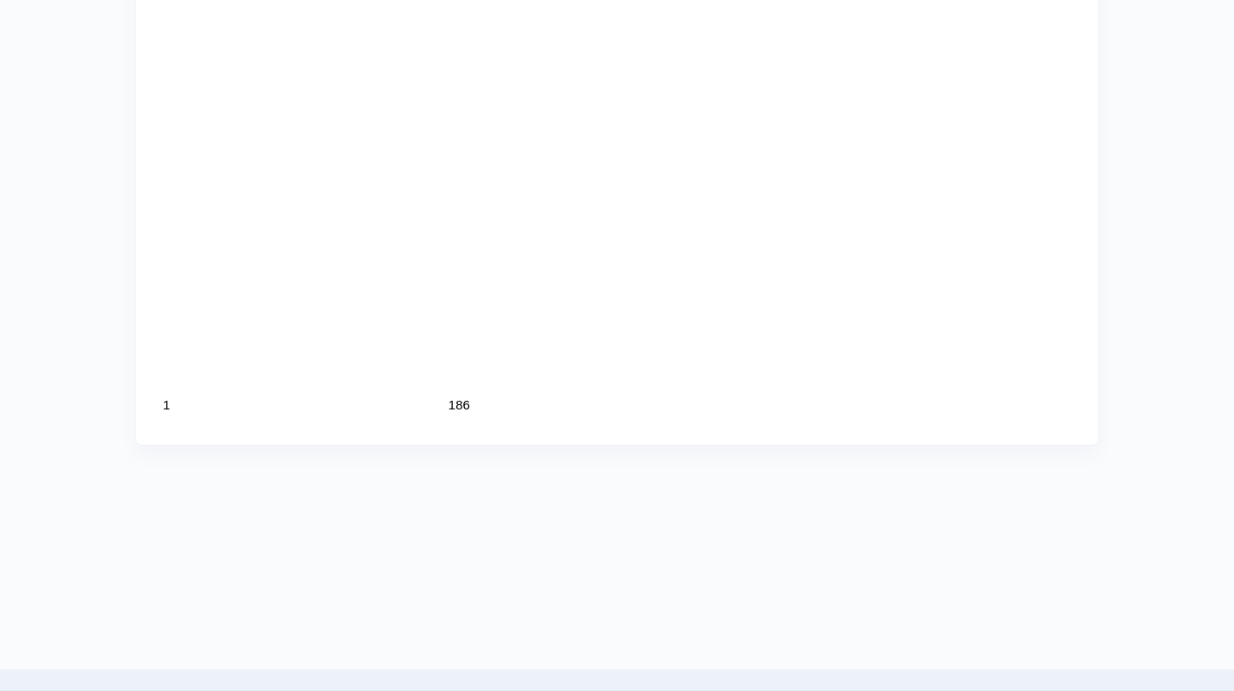
scroll to position [1932, 0]
